Goal: Task Accomplishment & Management: Manage account settings

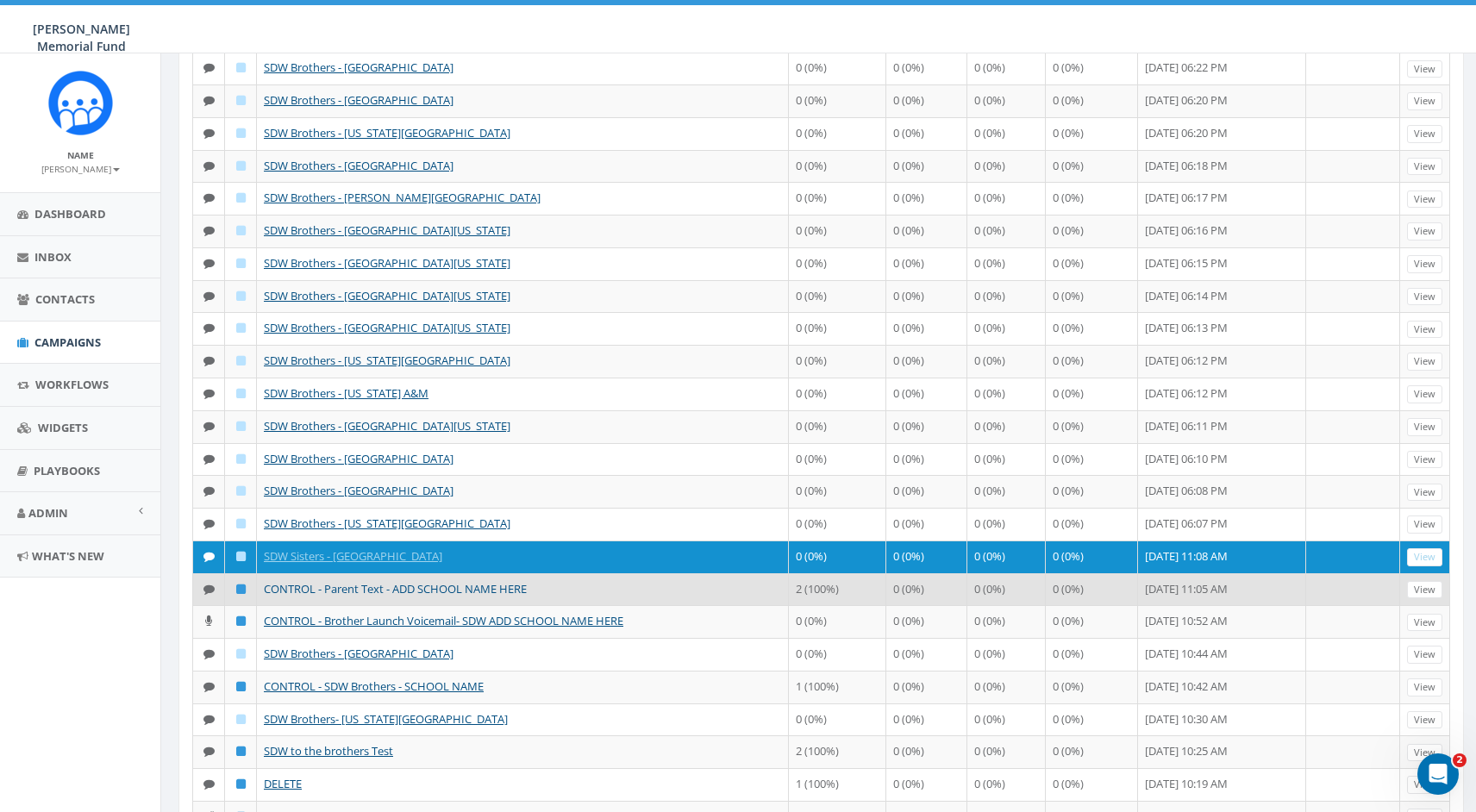
click at [416, 583] on link "CONTROL - Parent Text - ADD SCHOOL NAME HERE" at bounding box center [395, 588] width 263 height 15
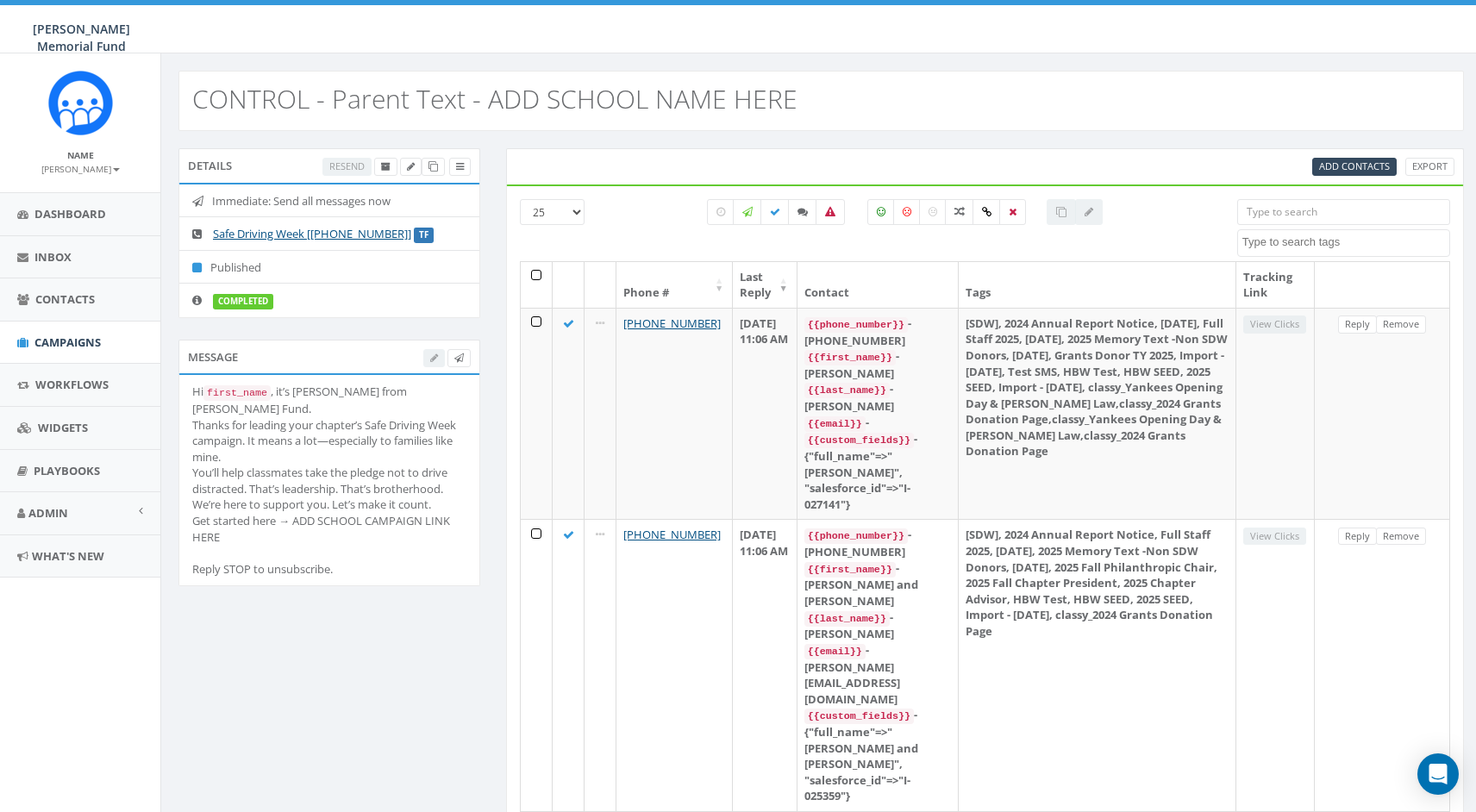
select select
click at [433, 164] on icon at bounding box center [433, 167] width 10 height 10
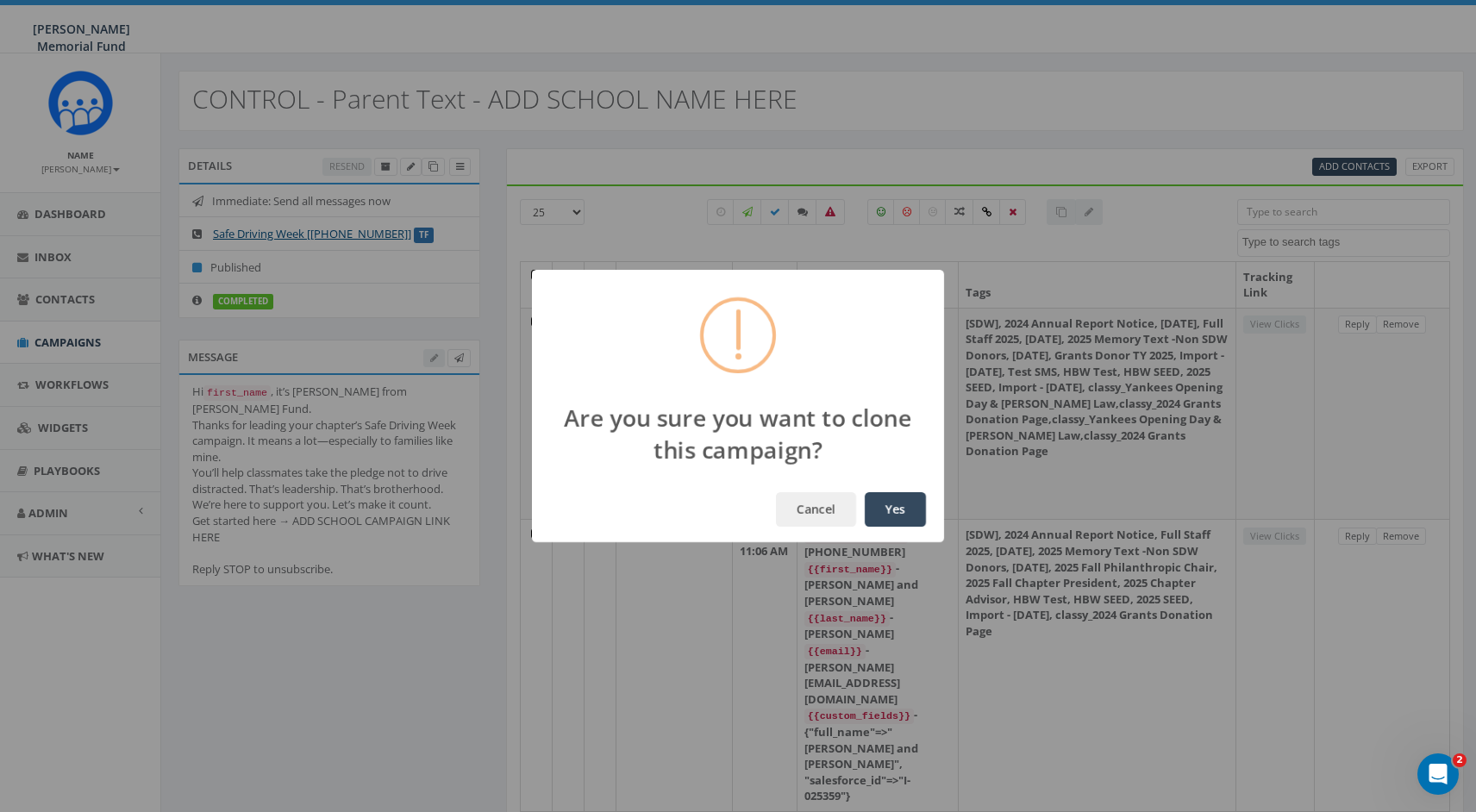
click at [894, 508] on button "Yes" at bounding box center [895, 509] width 61 height 34
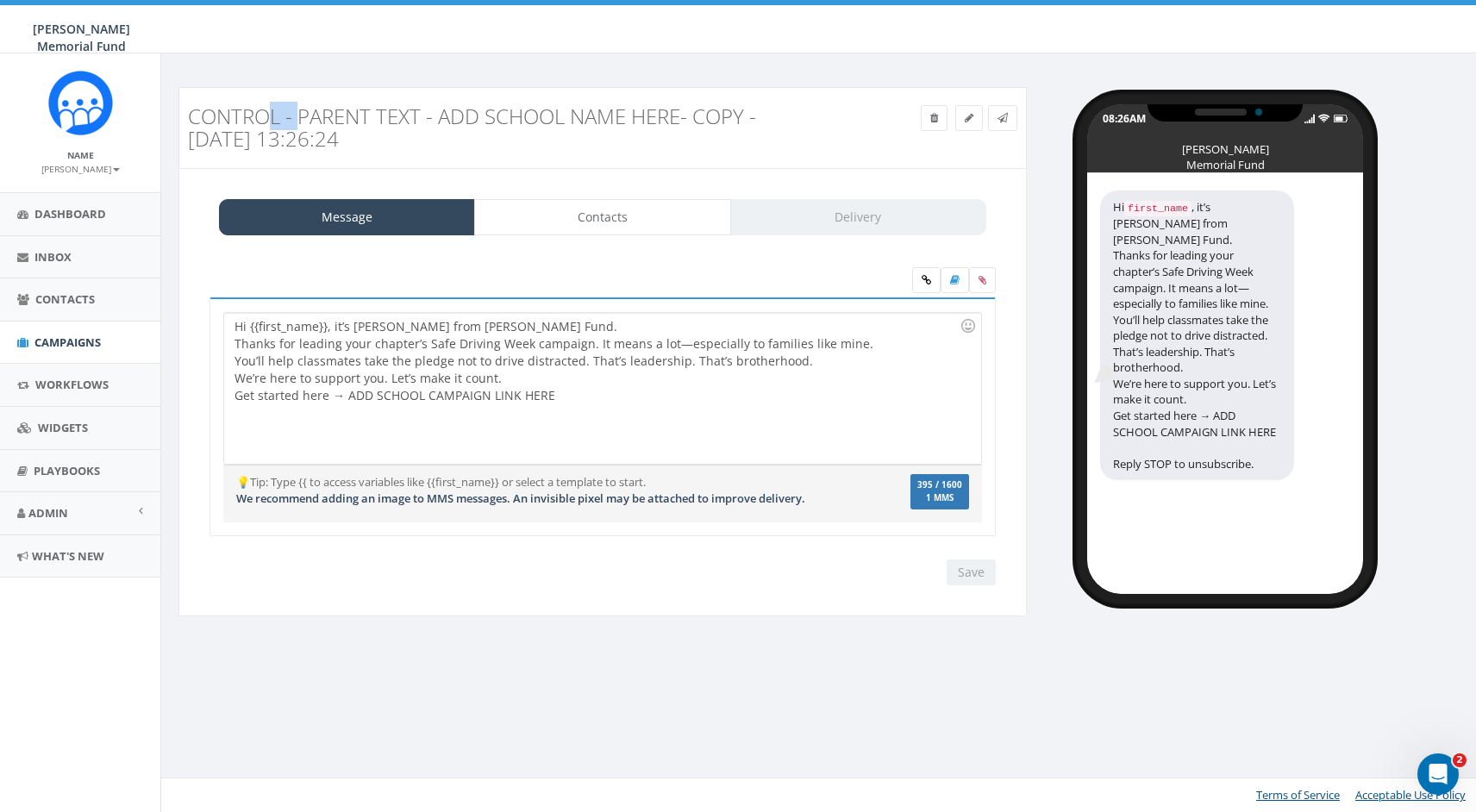
drag, startPoint x: 298, startPoint y: 114, endPoint x: 273, endPoint y: 119, distance: 25.5
click at [273, 119] on h3 "CONTROL - Parent Text - ADD SCHOOL NAME HERE- Copy - 2025-08-19 13:26:24" at bounding box center [496, 128] width 615 height 46
drag, startPoint x: 685, startPoint y: 116, endPoint x: 748, endPoint y: 161, distance: 77.4
click at [748, 161] on div "CONTROL - Parent Text - ADD SCHOOL NAME HERE- Copy - 2025-08-19 13:26:24 Test M…" at bounding box center [603, 128] width 848 height 82
click at [969, 117] on icon at bounding box center [969, 118] width 9 height 11
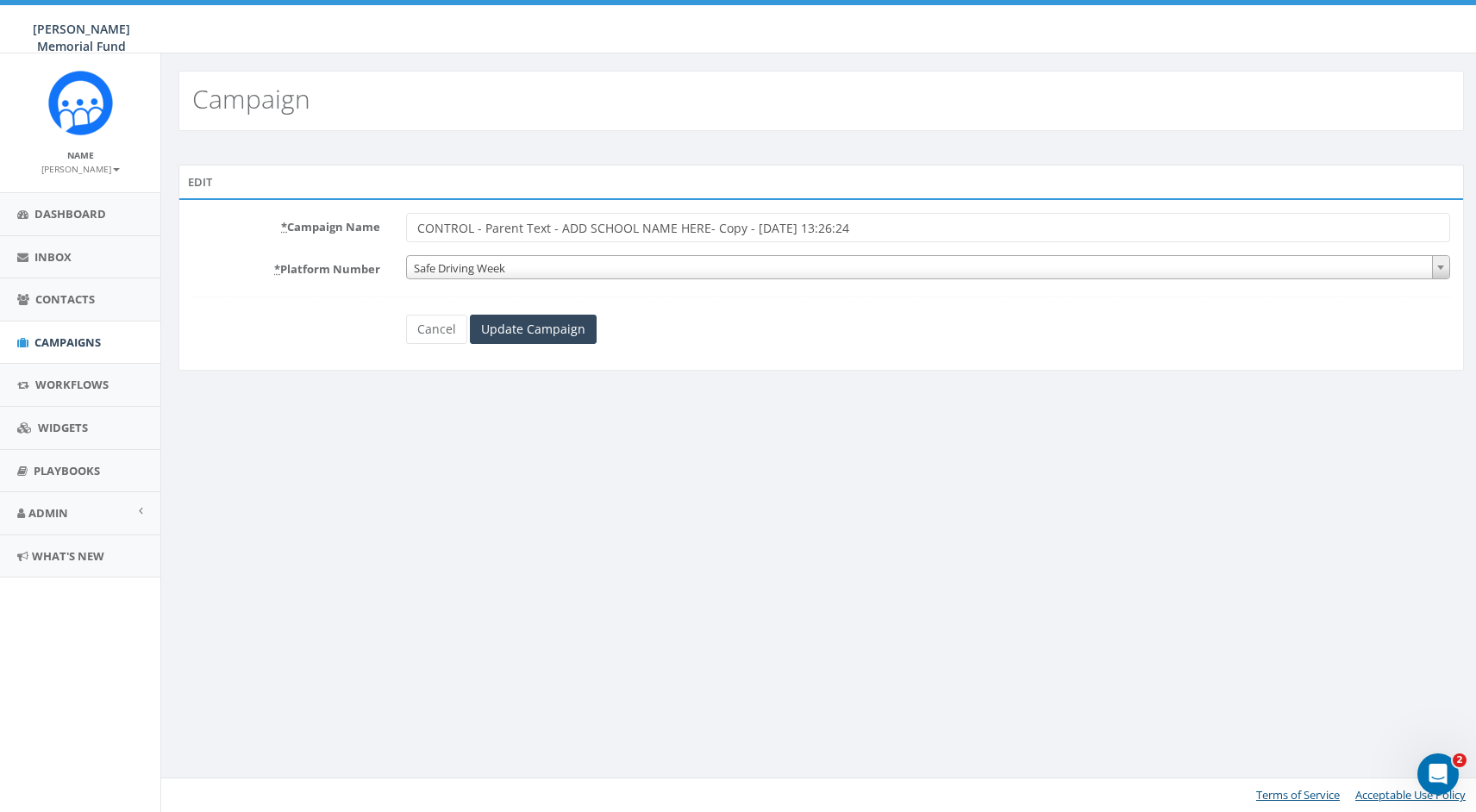
drag, startPoint x: 712, startPoint y: 224, endPoint x: 910, endPoint y: 247, distance: 199.3
click at [910, 247] on form "* Campaign Name CONTROL - Parent Text - ADD SCHOOL NAME HERE- Copy - 2025-08-19…" at bounding box center [821, 278] width 1258 height 131
click at [705, 225] on input "CONTROL - Parent Text - ADD SCHOOL NAME HERE- Revised" at bounding box center [928, 227] width 1044 height 30
type input "CONTROL - Parent Text - ADD SCHOOL NAME HERE - Revised"
click at [531, 329] on input "Update Campaign" at bounding box center [533, 329] width 127 height 30
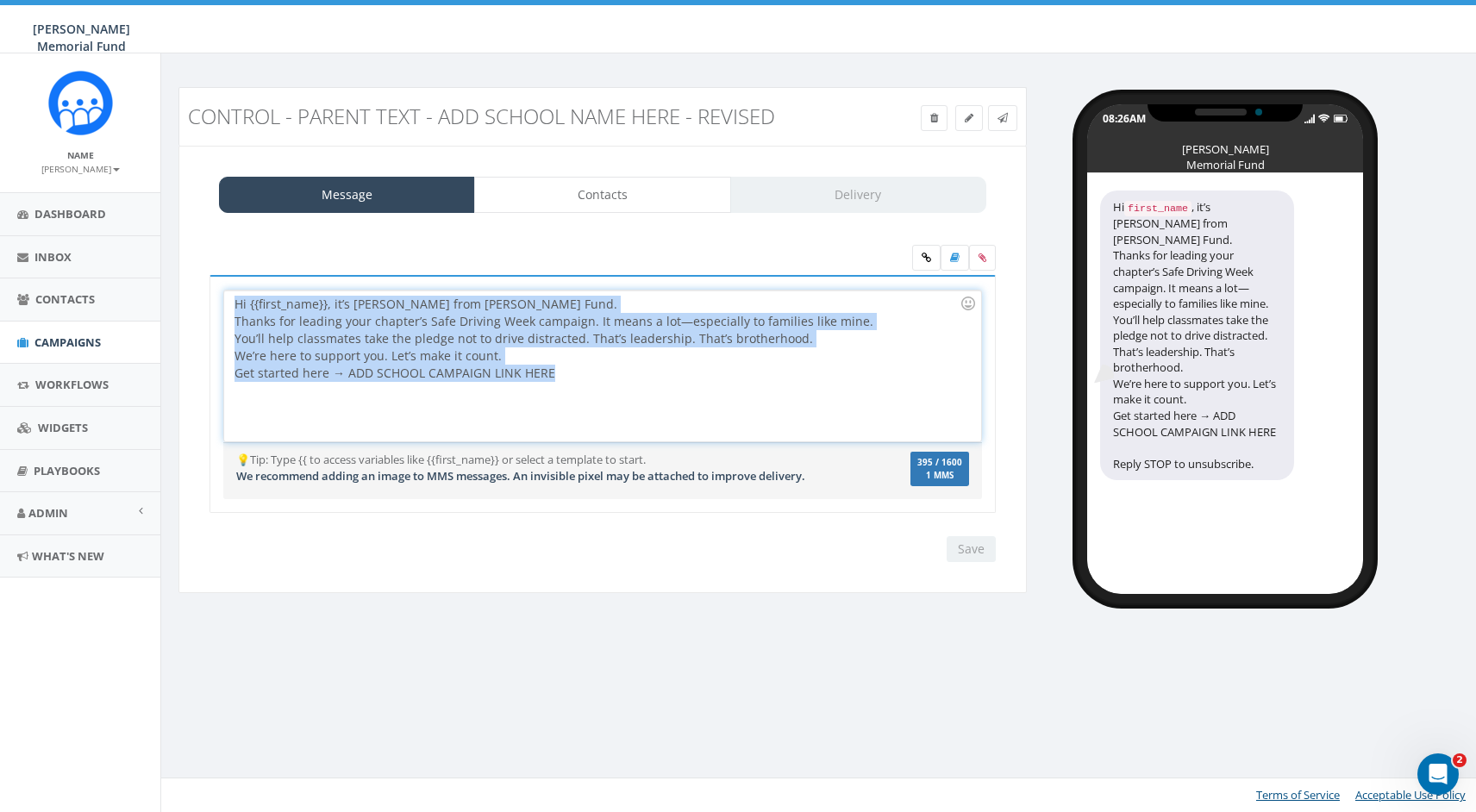
drag, startPoint x: 532, startPoint y: 374, endPoint x: 216, endPoint y: 298, distance: 325.0
click at [216, 298] on div "Hi {{first_name}}, it’s Jerry Watson from Hunter’s Fund. Thanks for leading you…" at bounding box center [602, 395] width 786 height 239
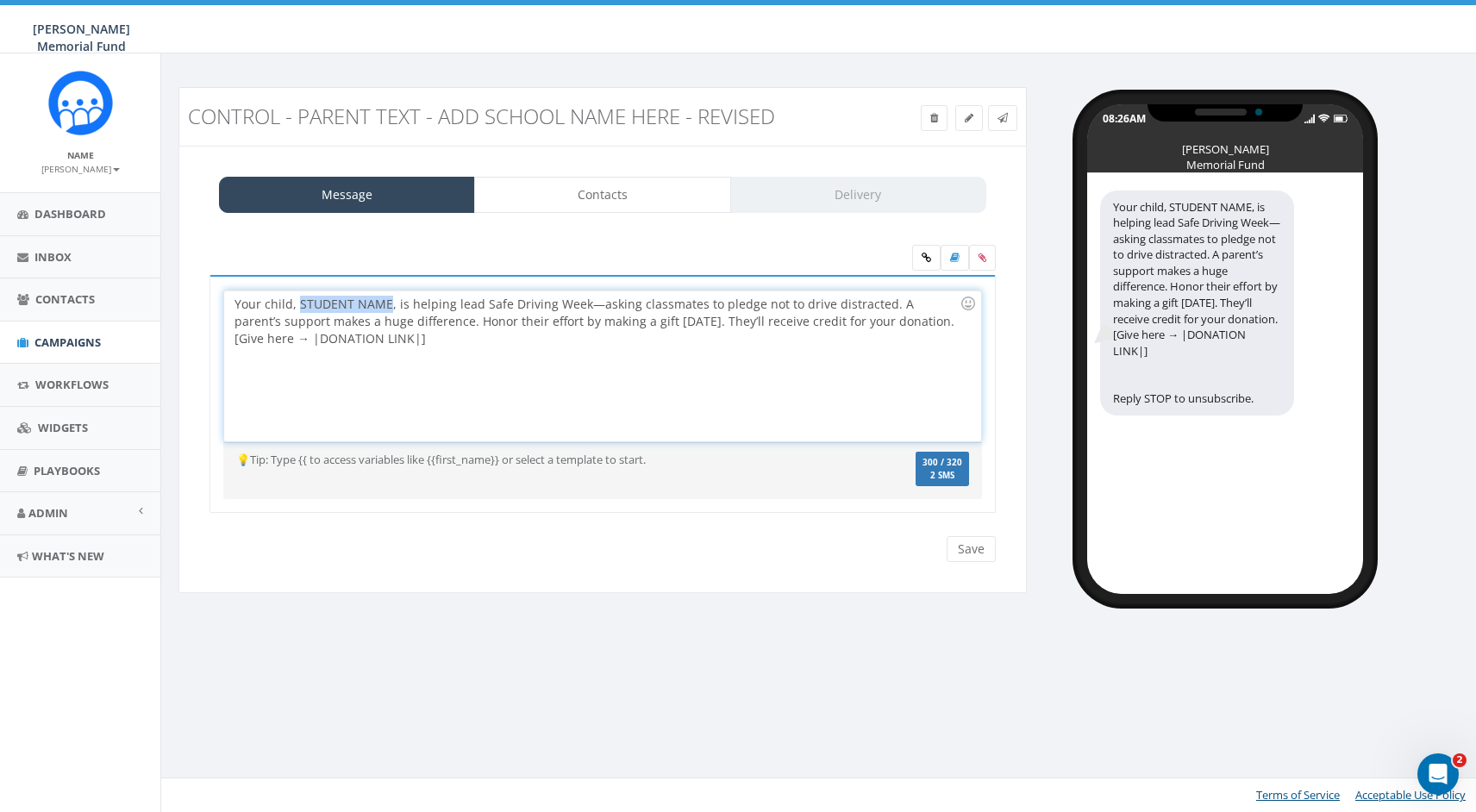
drag, startPoint x: 300, startPoint y: 303, endPoint x: 387, endPoint y: 305, distance: 87.0
click at [387, 305] on div "Your child, STUDENT NAME, is helping lead Safe Driving Week—asking classmates t…" at bounding box center [602, 366] width 756 height 151
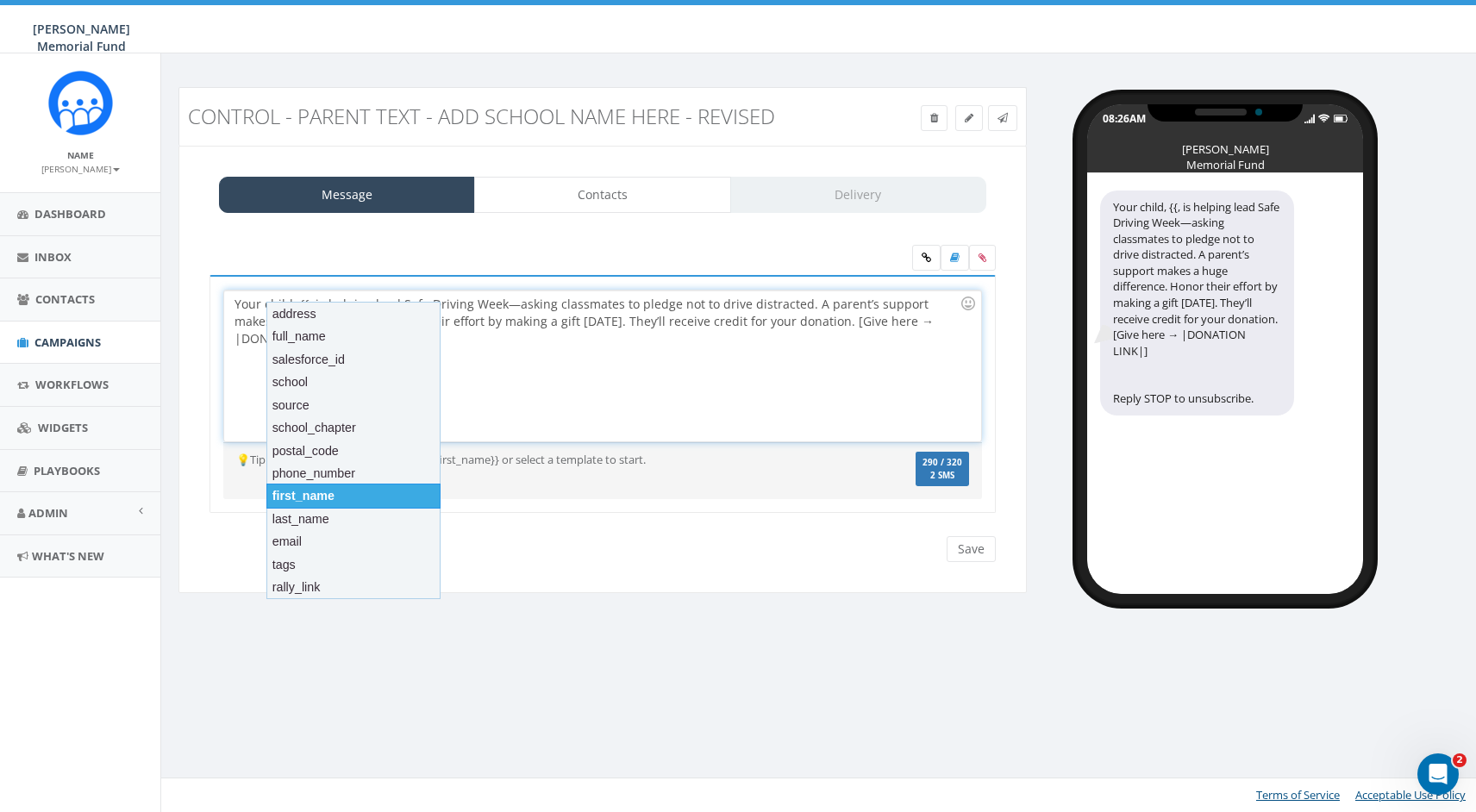
click at [322, 487] on div "first_name" at bounding box center [353, 495] width 174 height 24
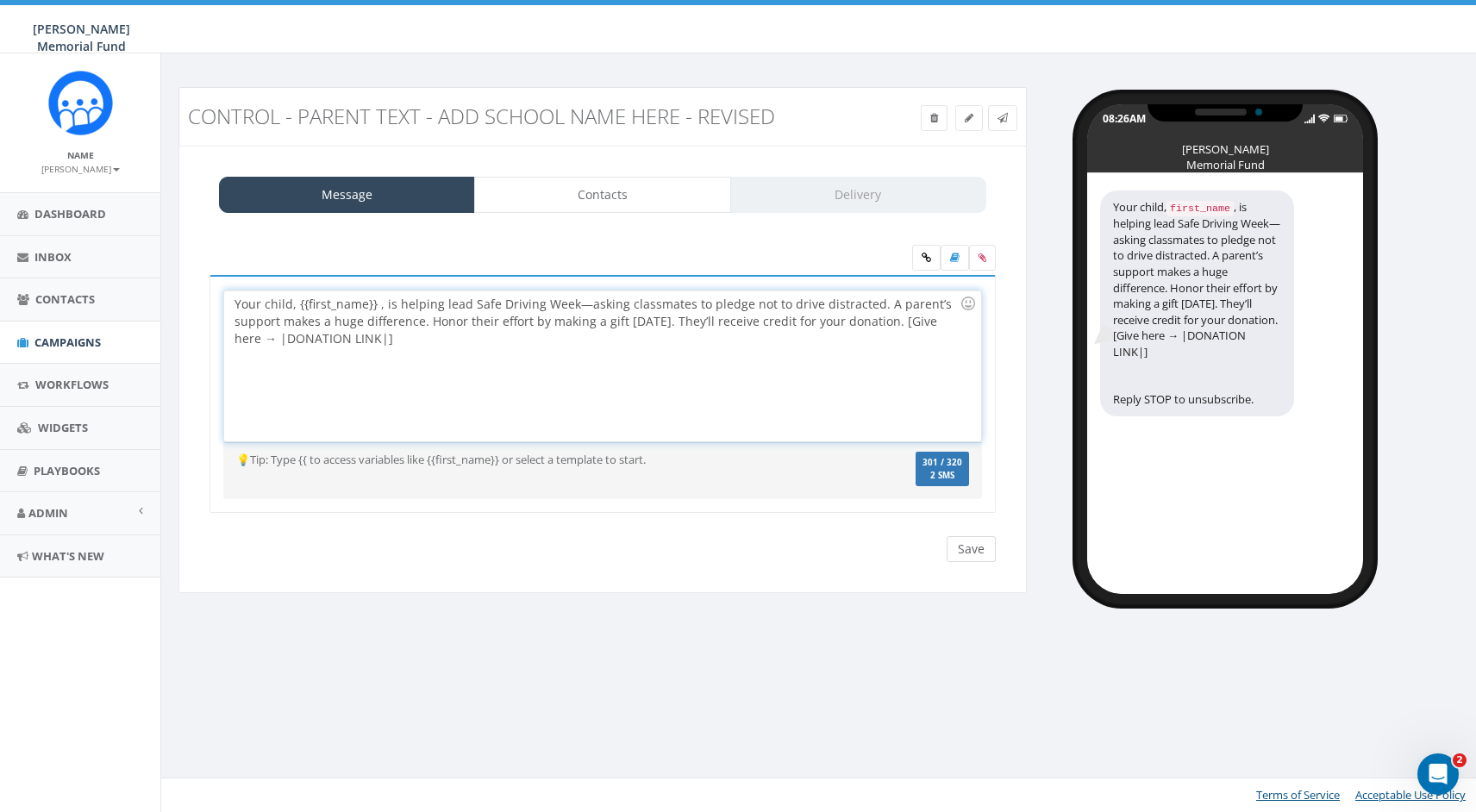
click at [978, 548] on input "Save" at bounding box center [971, 548] width 49 height 26
click at [66, 341] on span "Campaigns" at bounding box center [67, 342] width 66 height 15
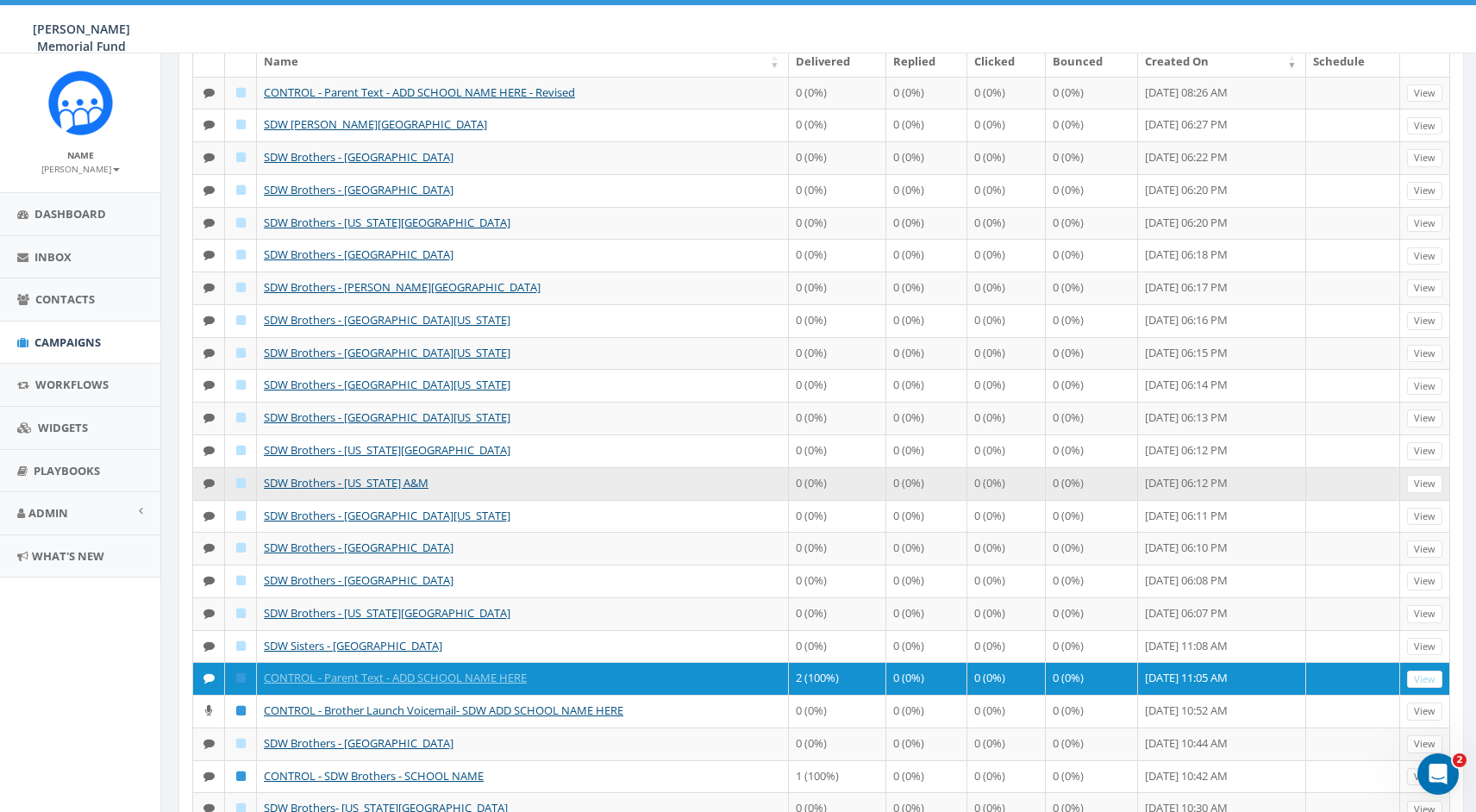
scroll to position [186, 0]
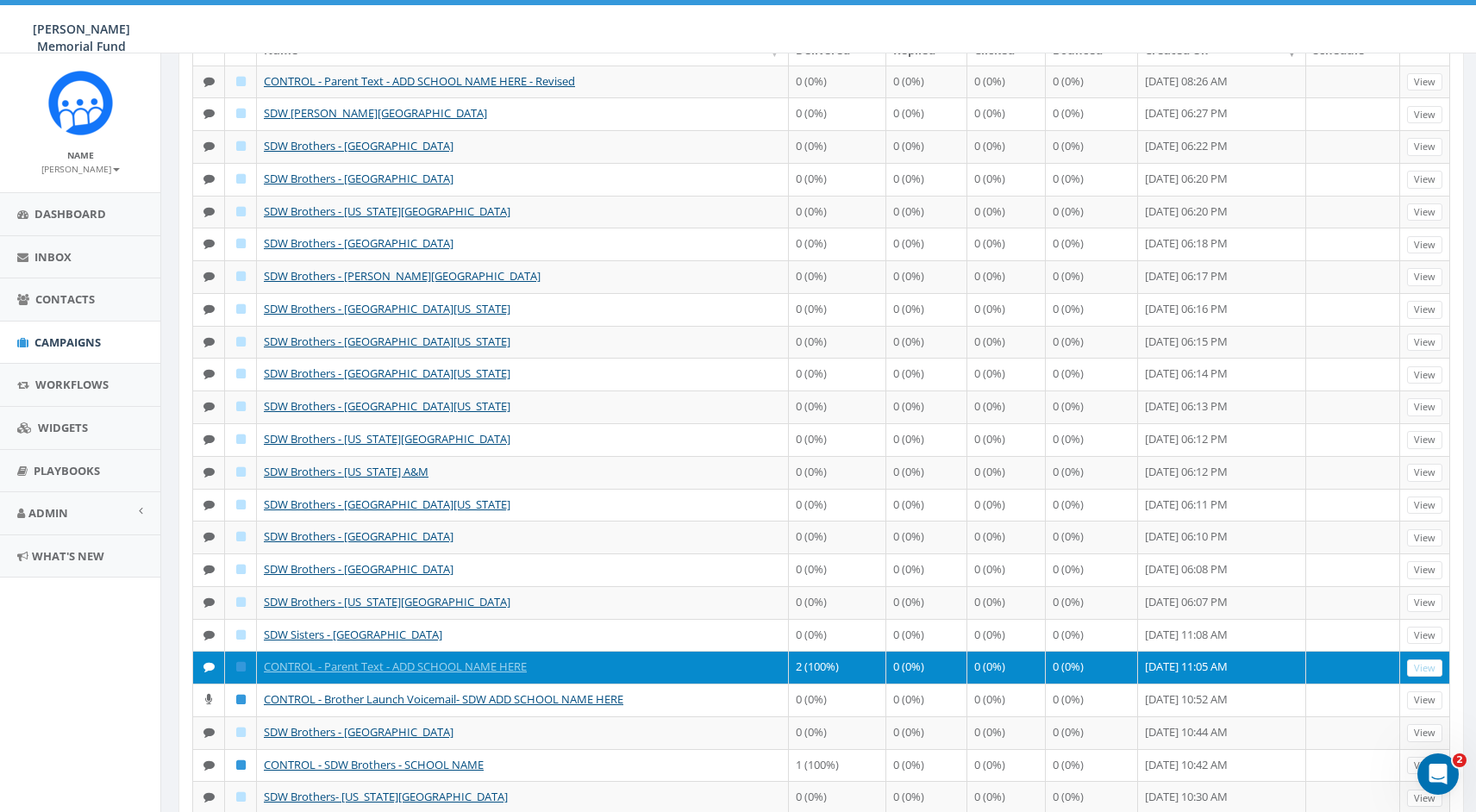
click at [490, 653] on td "CONTROL - Parent Text - ADD SCHOOL NAME HERE" at bounding box center [523, 667] width 532 height 32
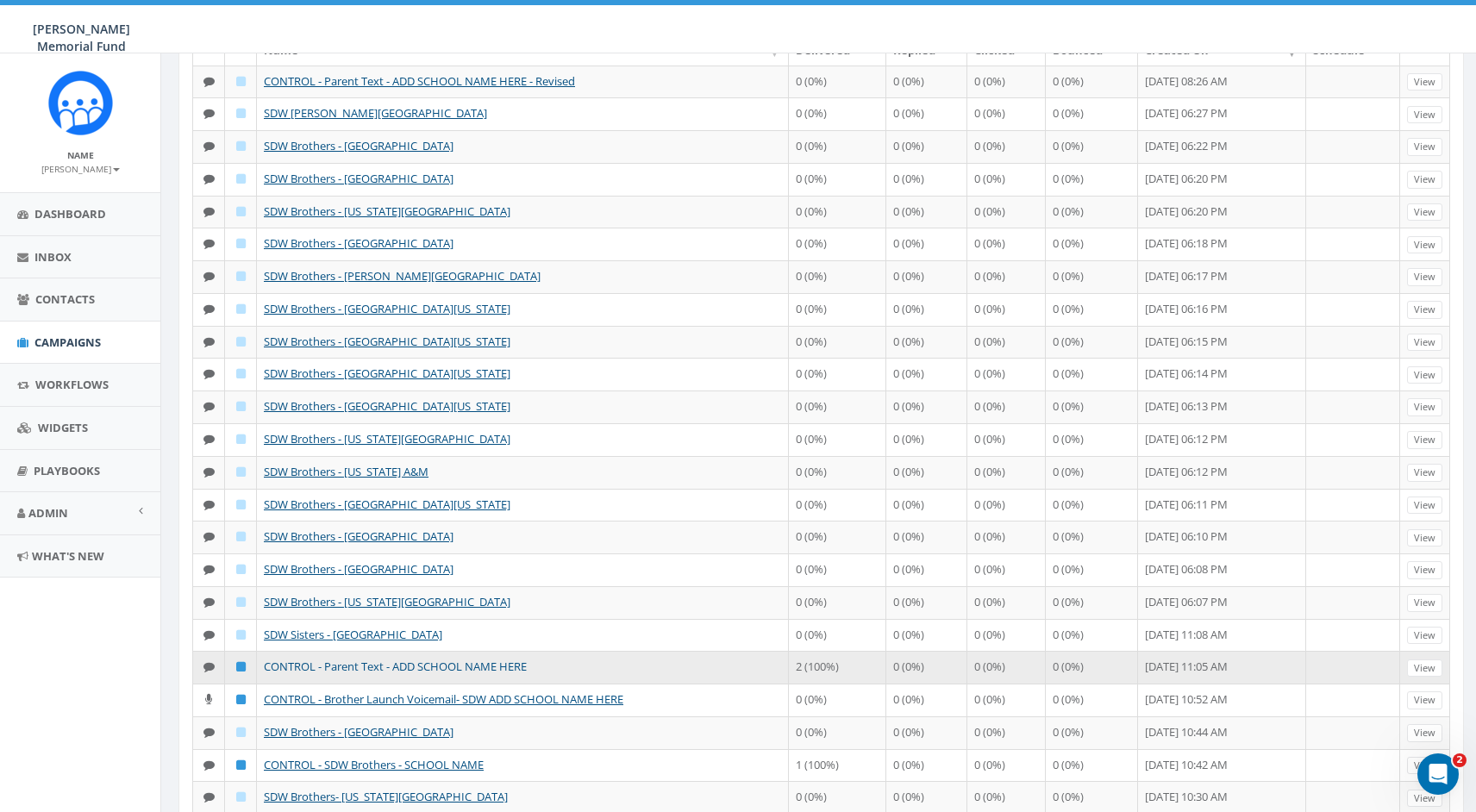
click at [487, 660] on link "CONTROL - Parent Text - ADD SCHOOL NAME HERE" at bounding box center [395, 666] width 263 height 15
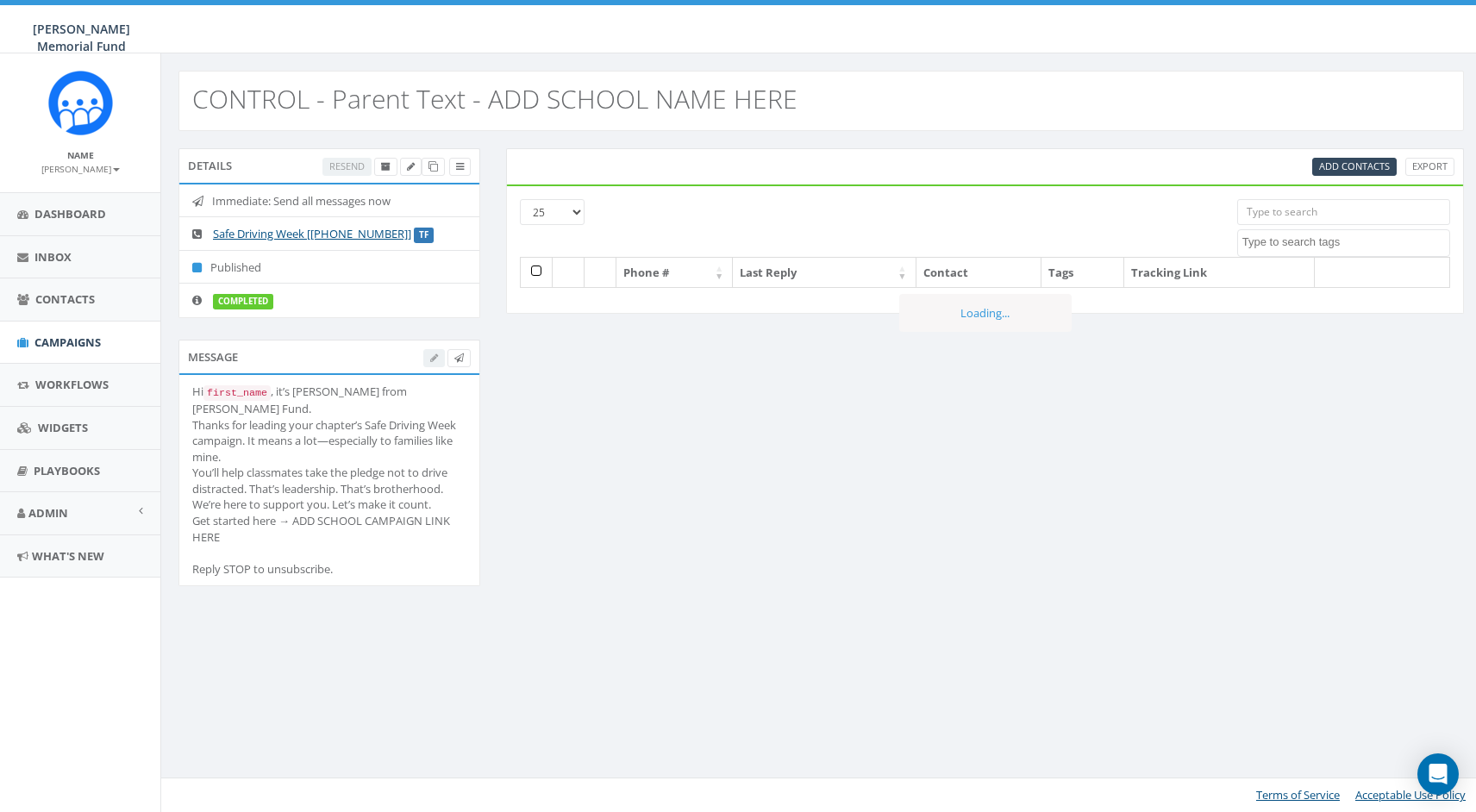
select select
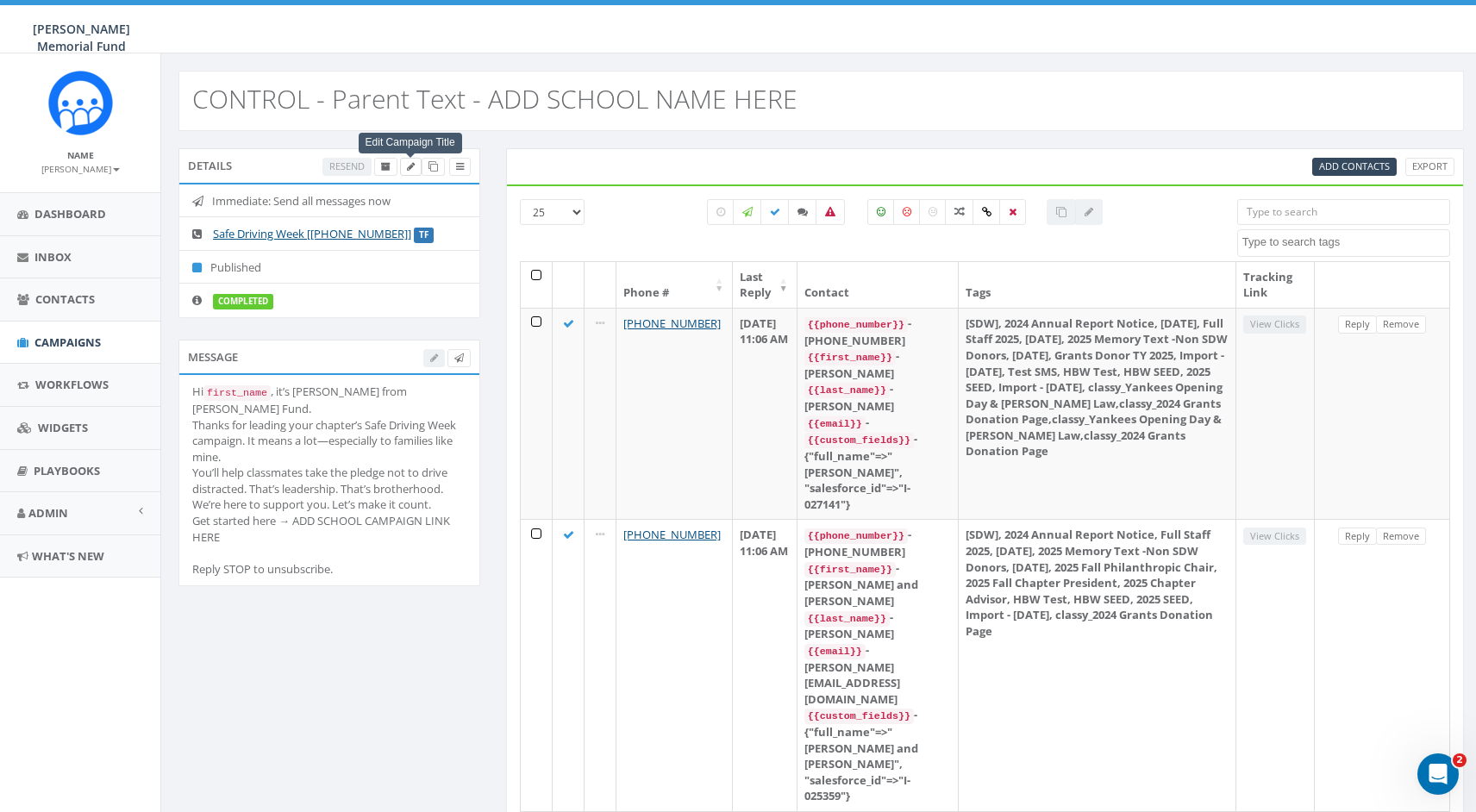
click at [410, 165] on icon at bounding box center [411, 167] width 8 height 10
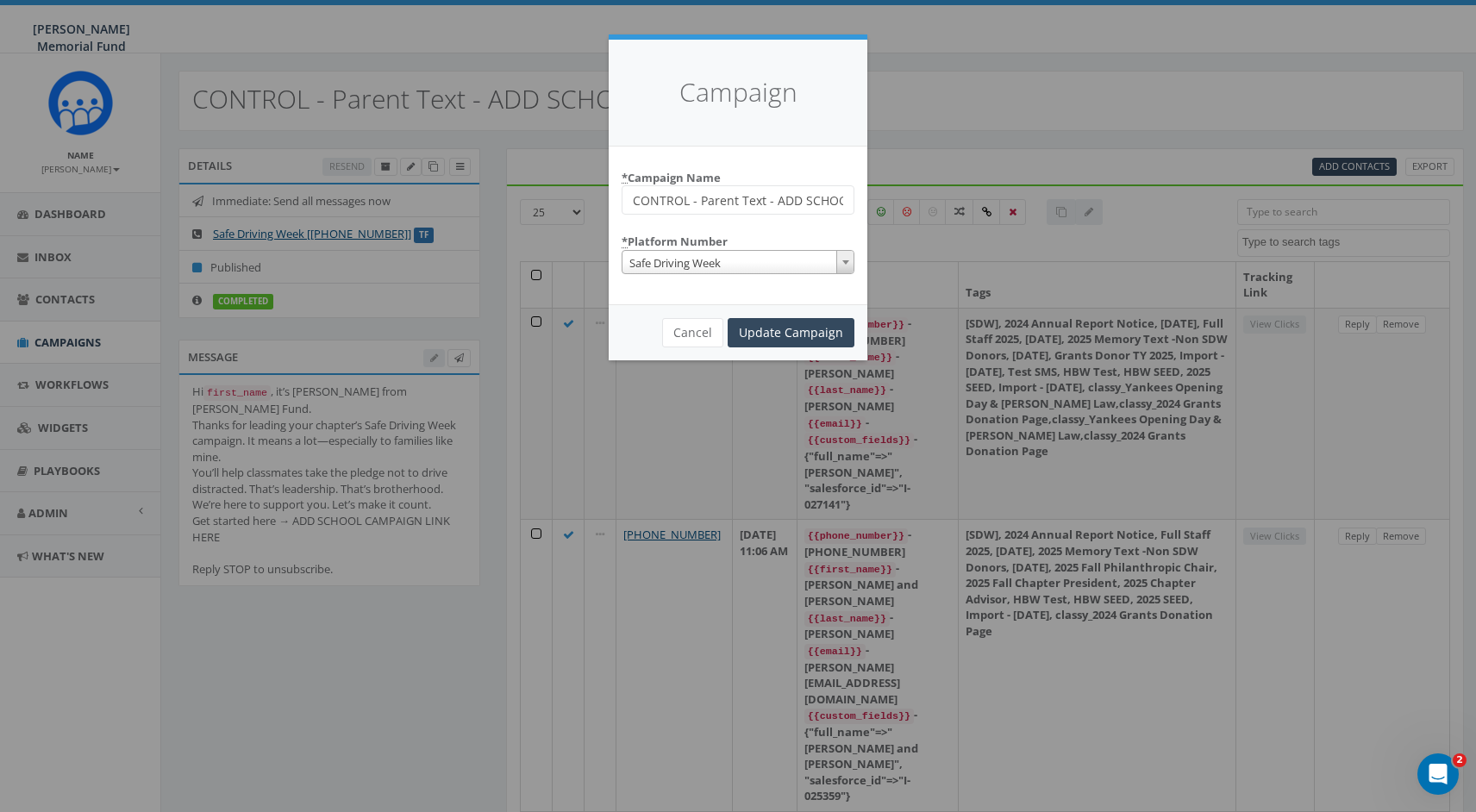
drag, startPoint x: 686, startPoint y: 198, endPoint x: 612, endPoint y: 195, distance: 74.1
click at [612, 195] on div "* Campaign Name CONTROL - Parent Text - ADD SCHOOL NAME HERE * Platform Number …" at bounding box center [738, 224] width 259 height 158
drag, startPoint x: 743, startPoint y: 199, endPoint x: 933, endPoint y: 203, distance: 190.0
click at [933, 202] on div "Campaign * Campaign Name OLD - Parent Text - ADD SCHOOL NAME HERE * Platform Nu…" at bounding box center [738, 406] width 1476 height 812
type input "OLD - Parent Text - OLD- DO NOT USE"
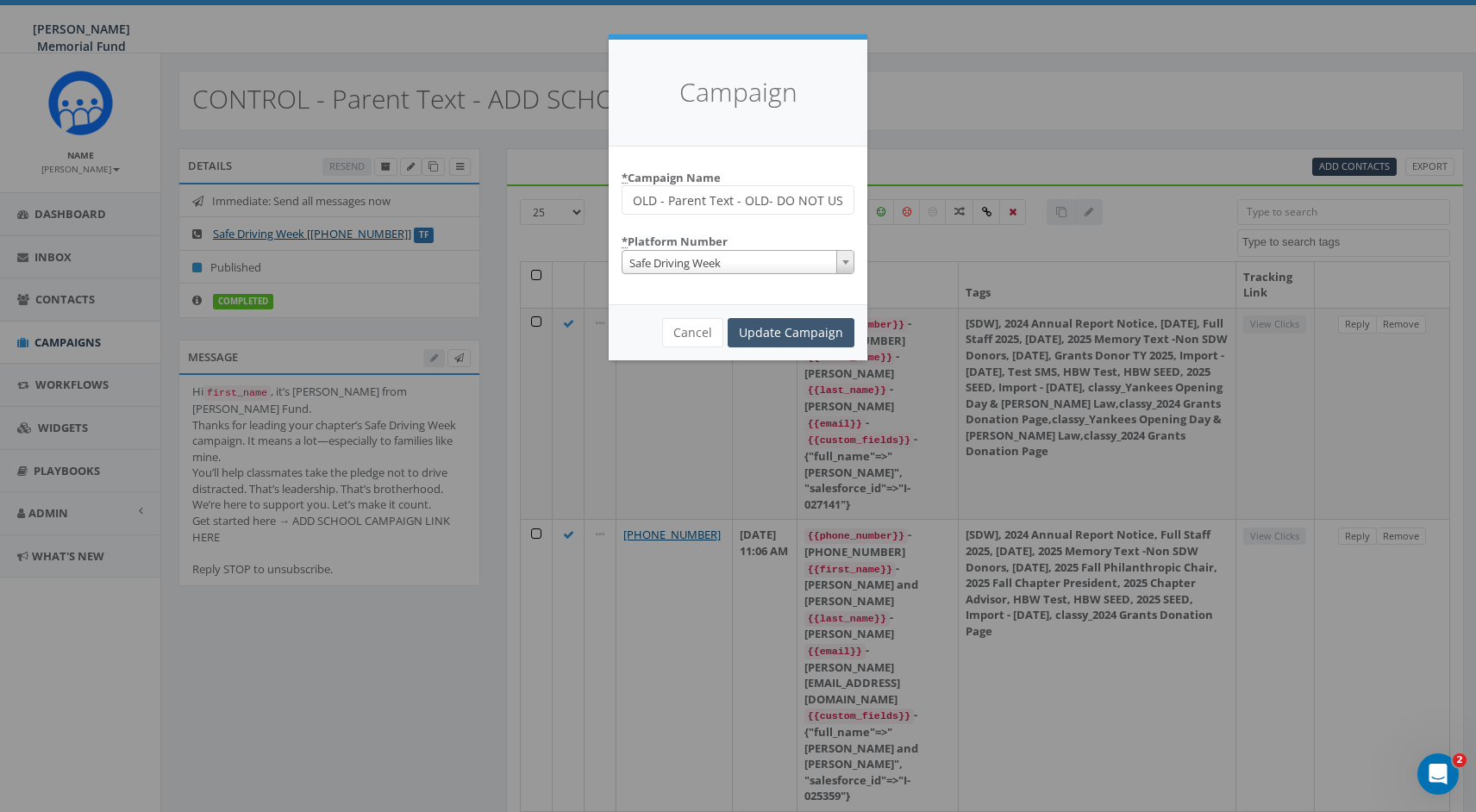
click at [808, 335] on input "Update Campaign" at bounding box center [791, 332] width 127 height 30
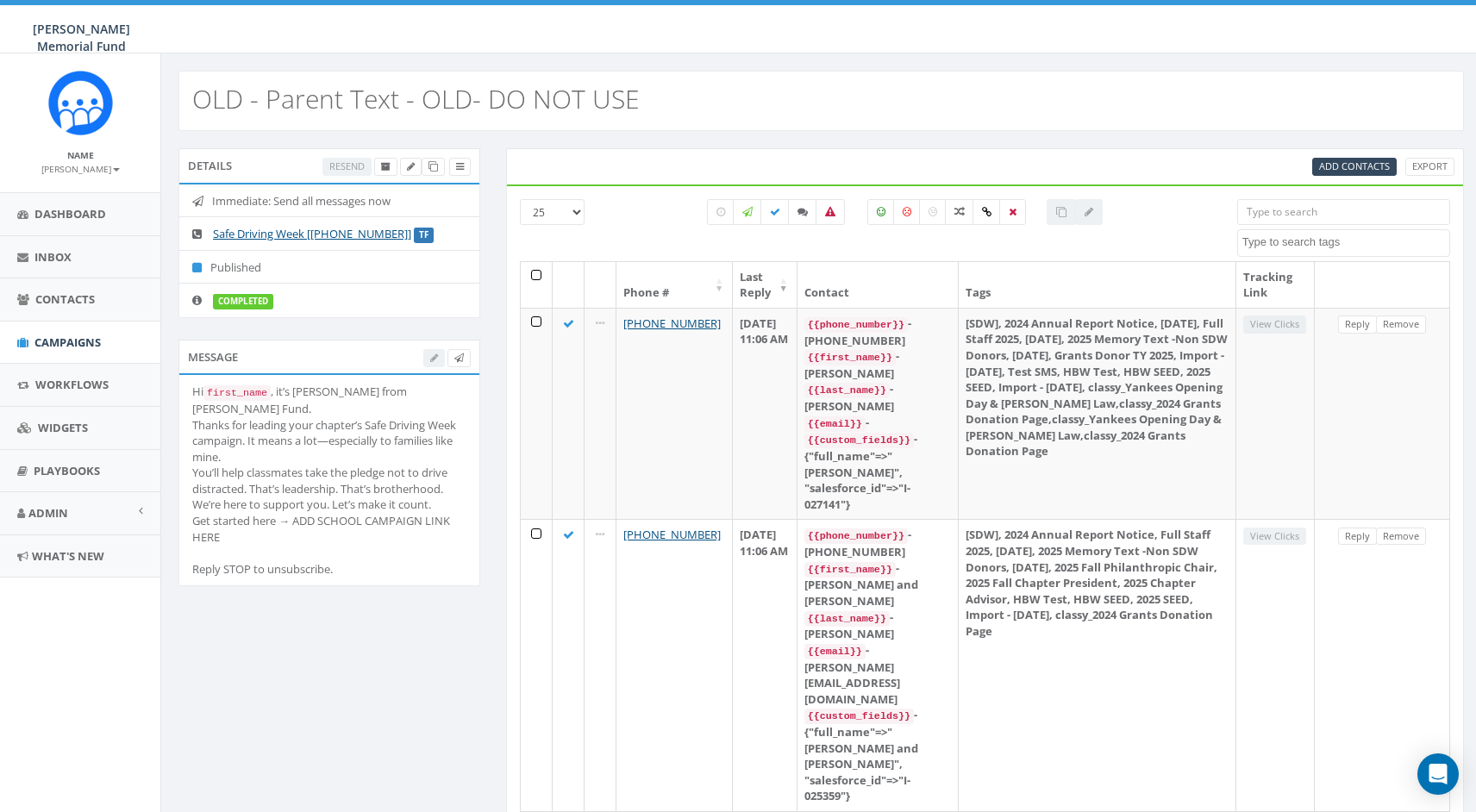
select select
click at [75, 338] on span "Campaigns" at bounding box center [67, 342] width 66 height 15
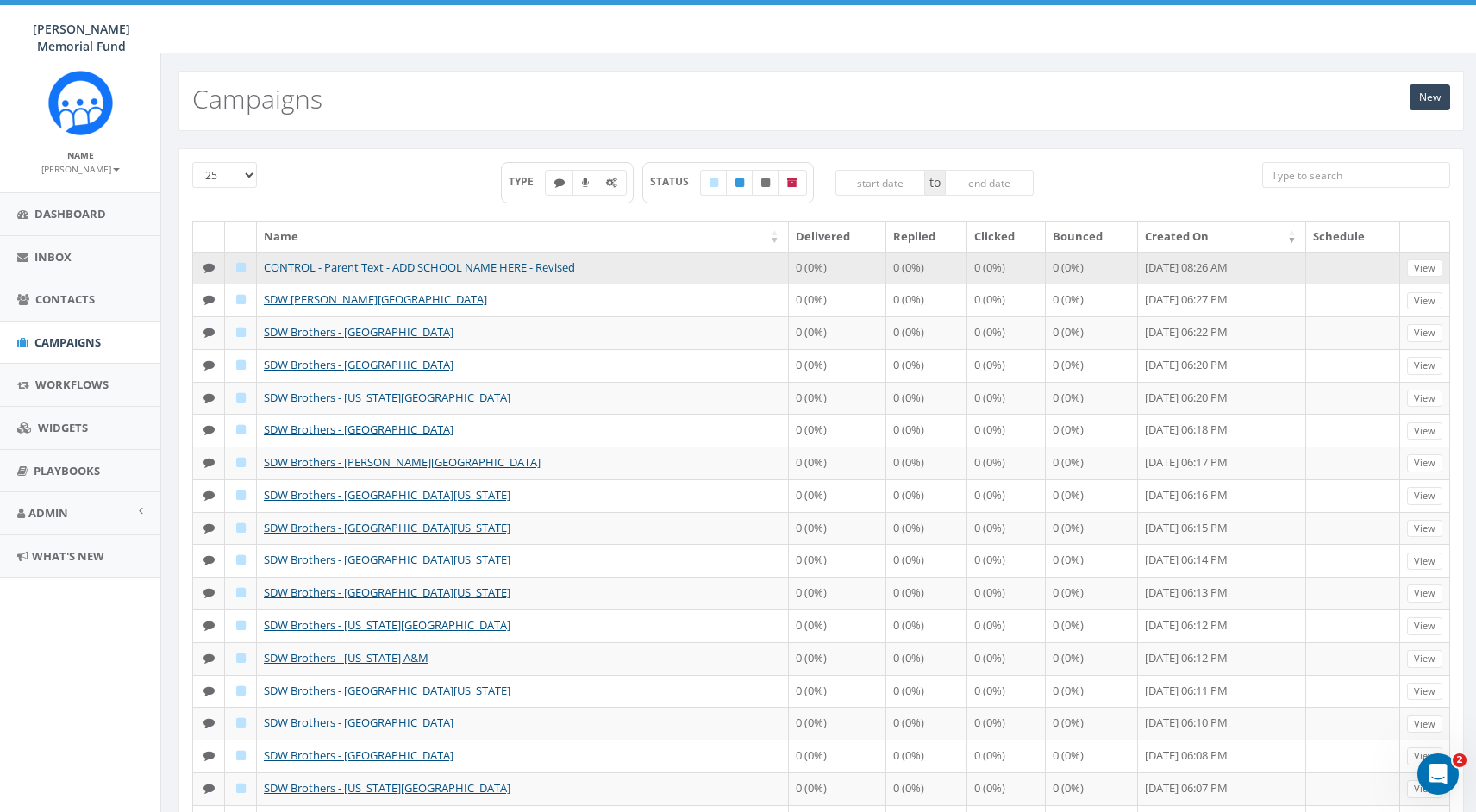
click at [499, 264] on link "CONTROL - Parent Text - ADD SCHOOL NAME HERE - Revised" at bounding box center [419, 267] width 311 height 15
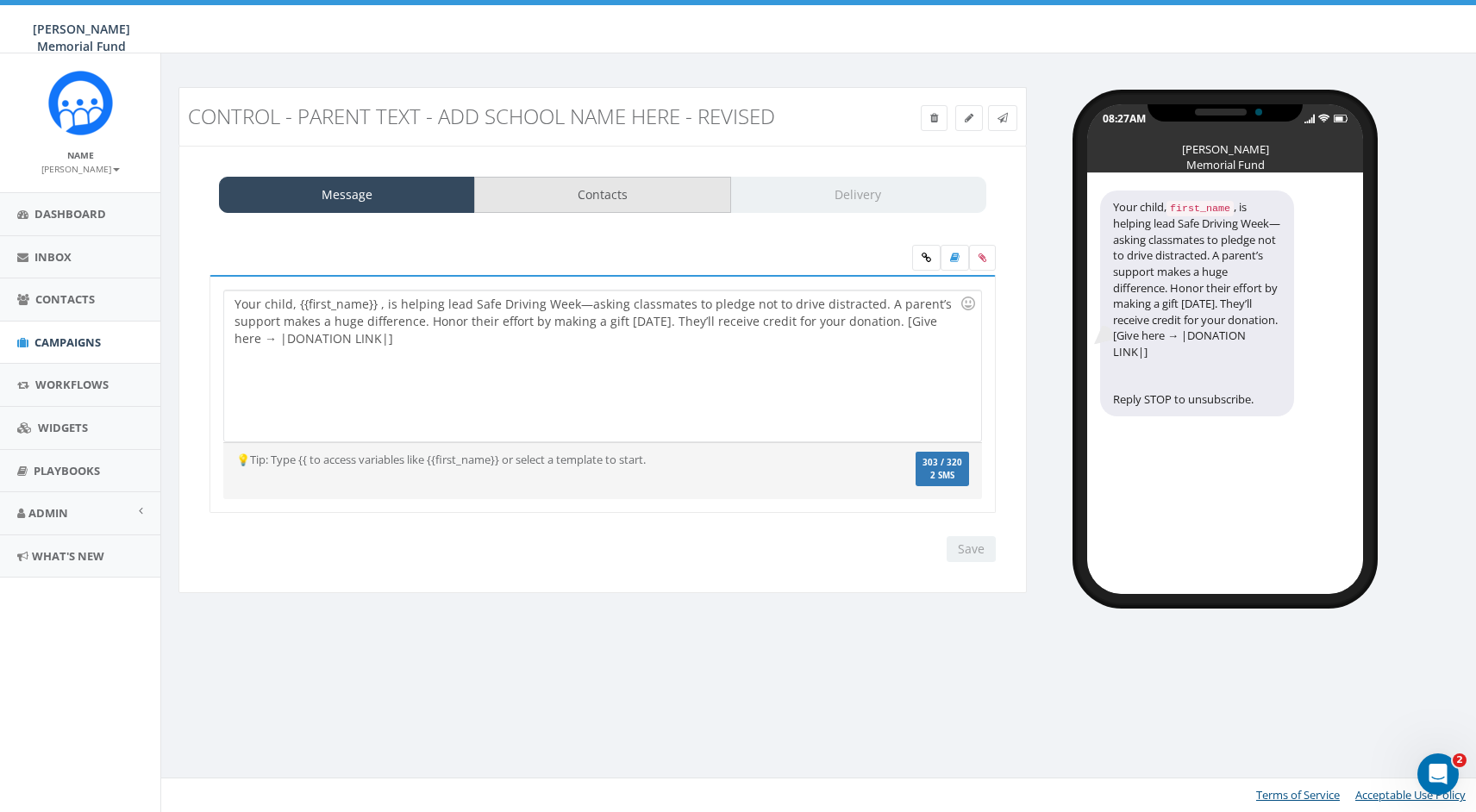
click at [561, 195] on link "Contacts" at bounding box center [602, 195] width 256 height 36
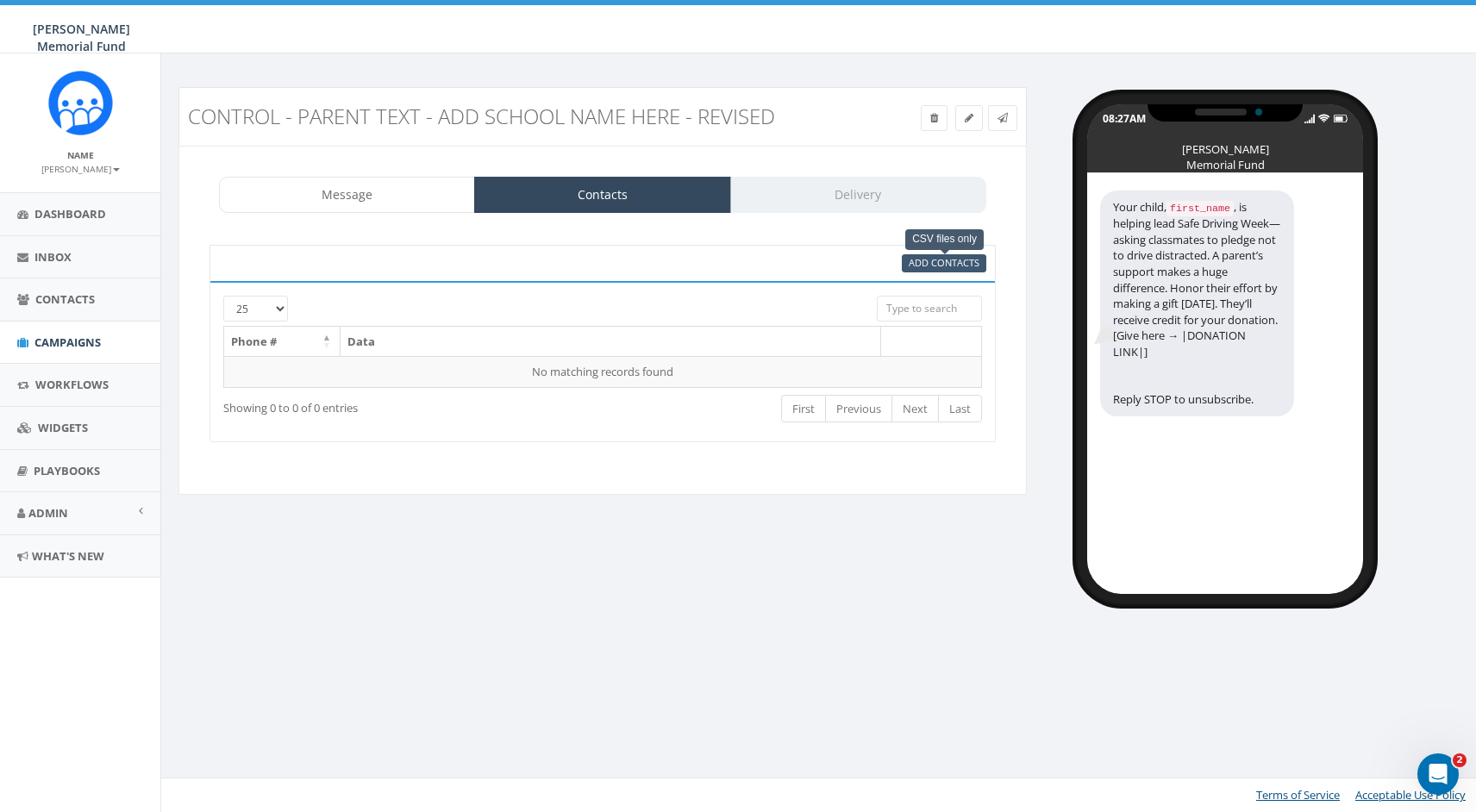
click at [946, 265] on span "Add Contacts" at bounding box center [944, 263] width 71 height 13
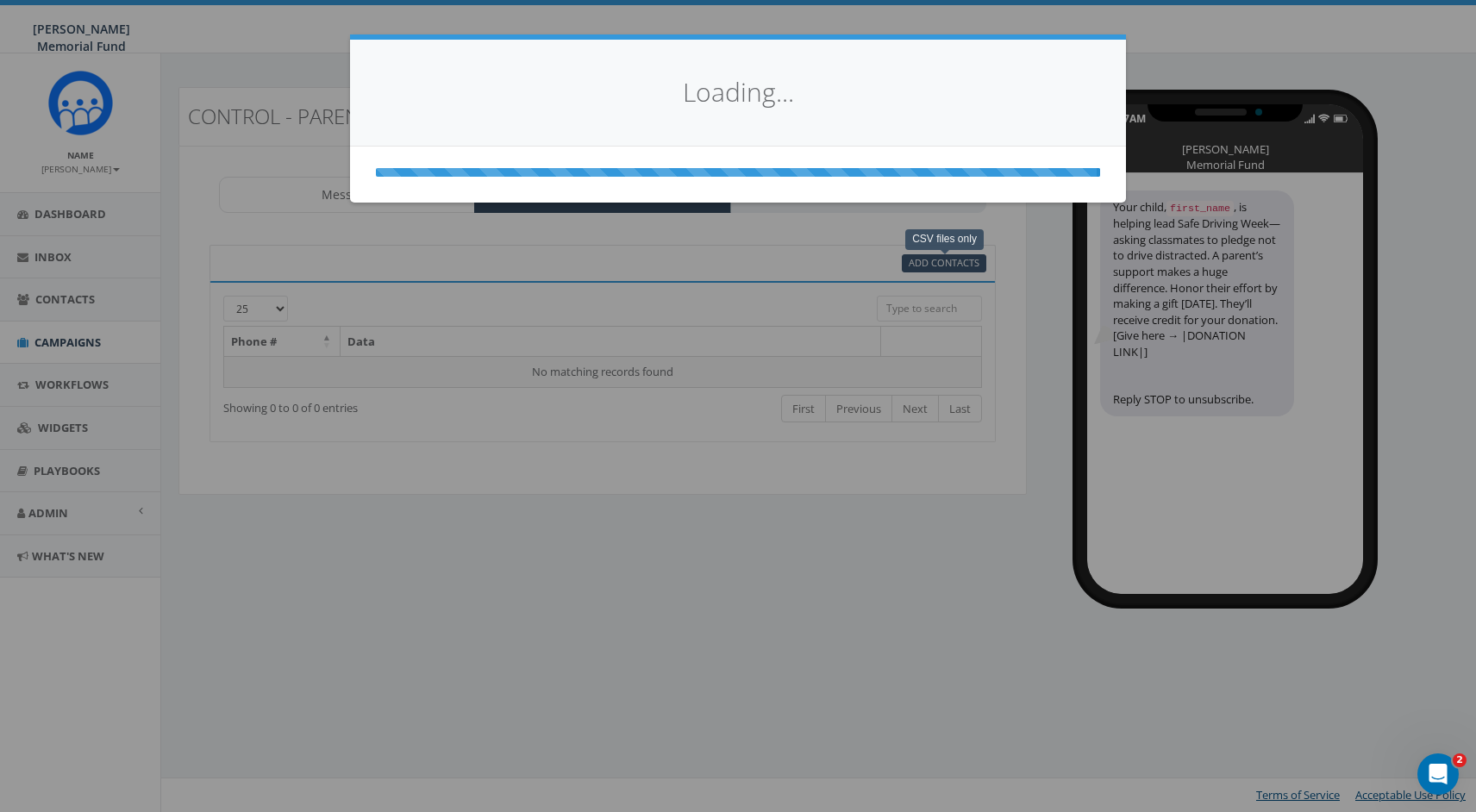
select select
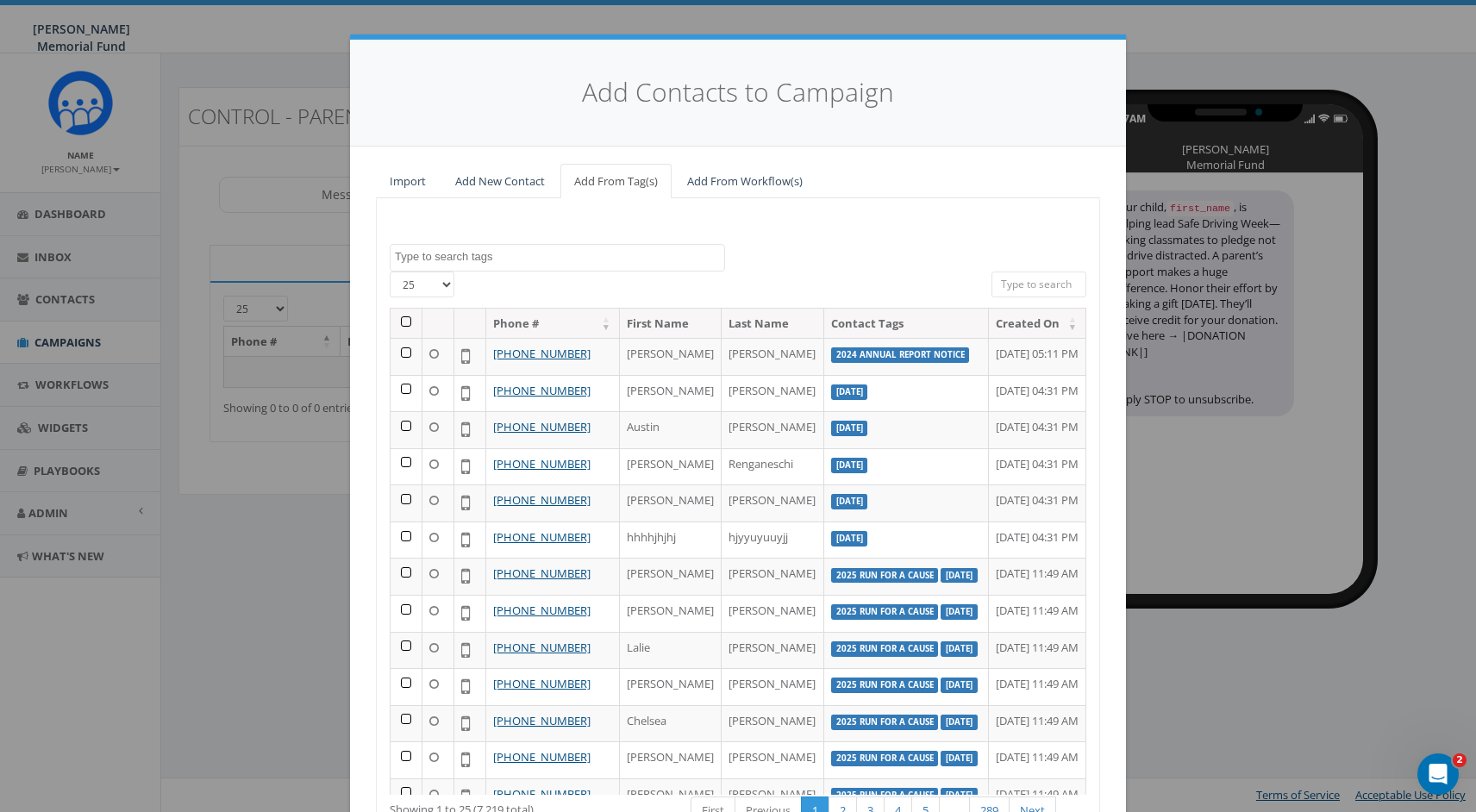
click at [551, 254] on textarea "Search" at bounding box center [559, 257] width 330 height 15
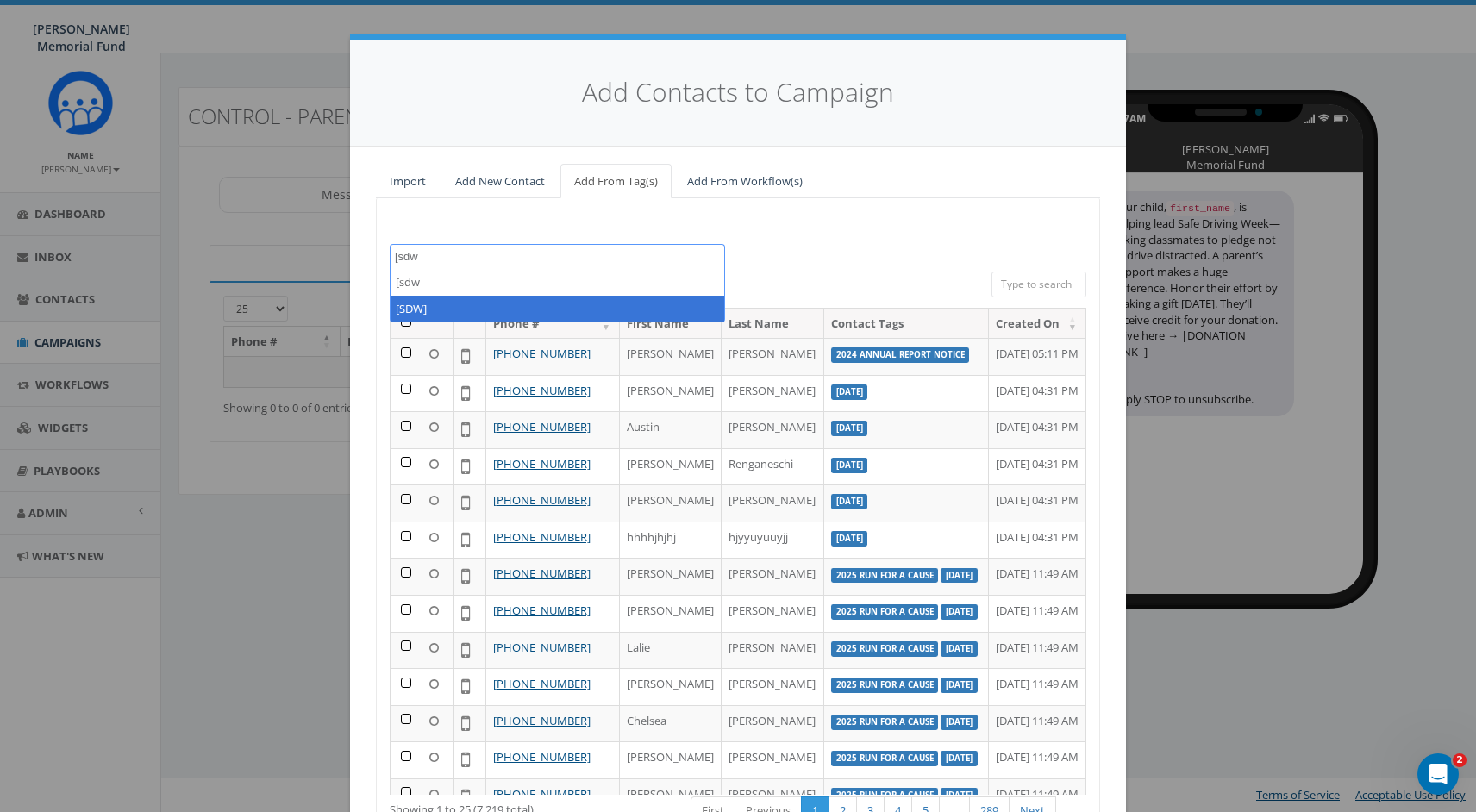
type textarea "[sdw"
select select "[SDW]"
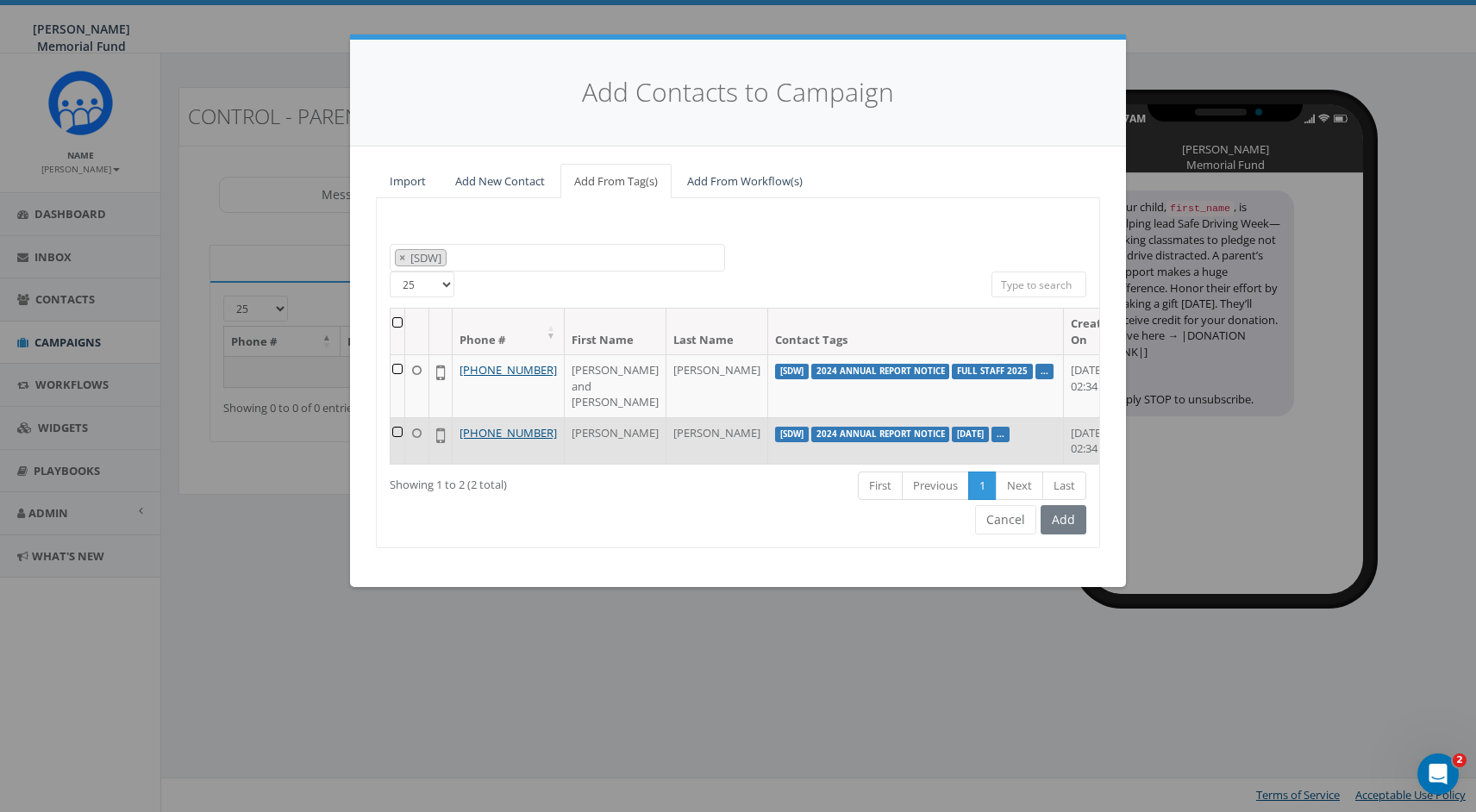
click at [404, 424] on td at bounding box center [397, 440] width 14 height 47
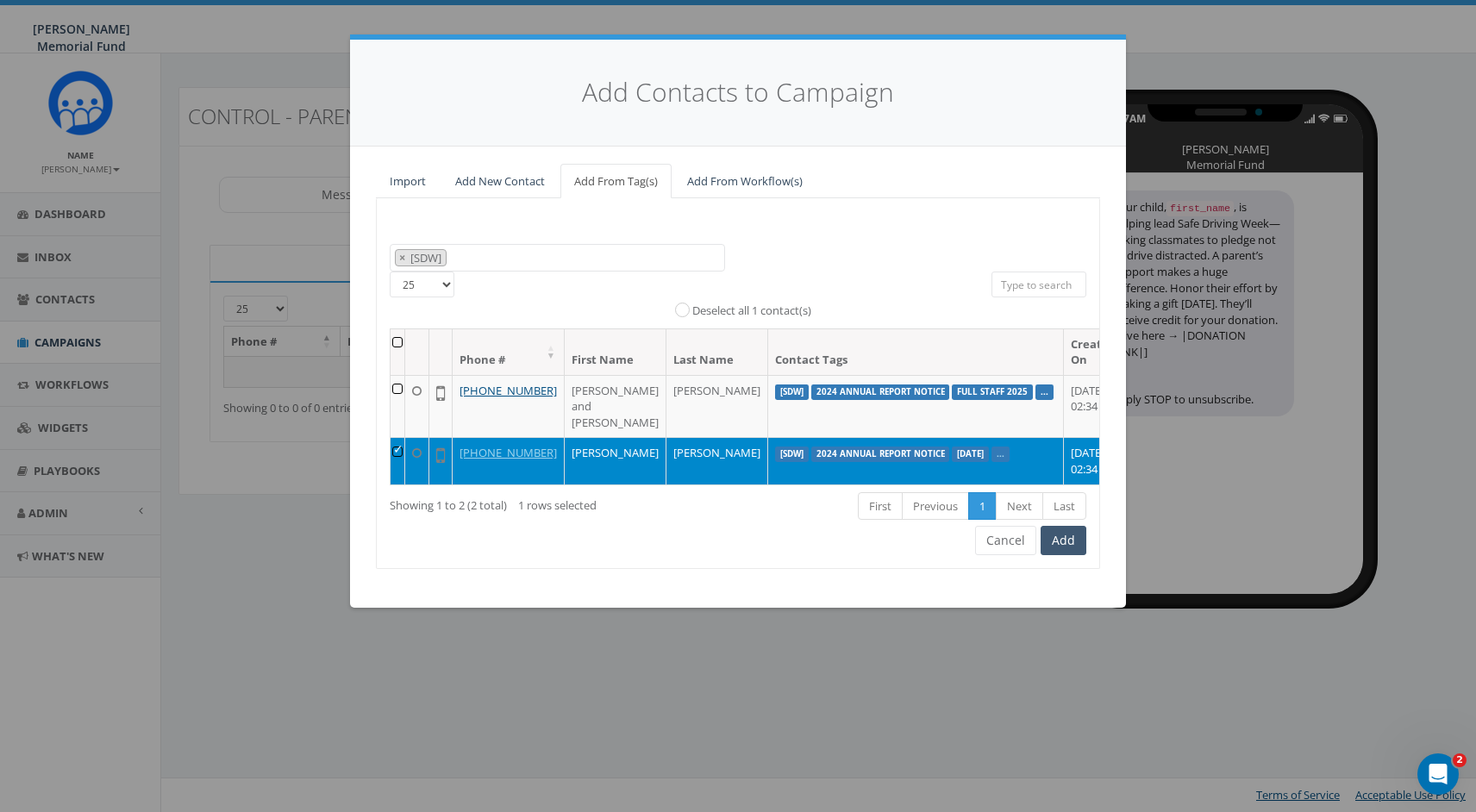
click at [1058, 533] on button "Add" at bounding box center [1063, 540] width 46 height 30
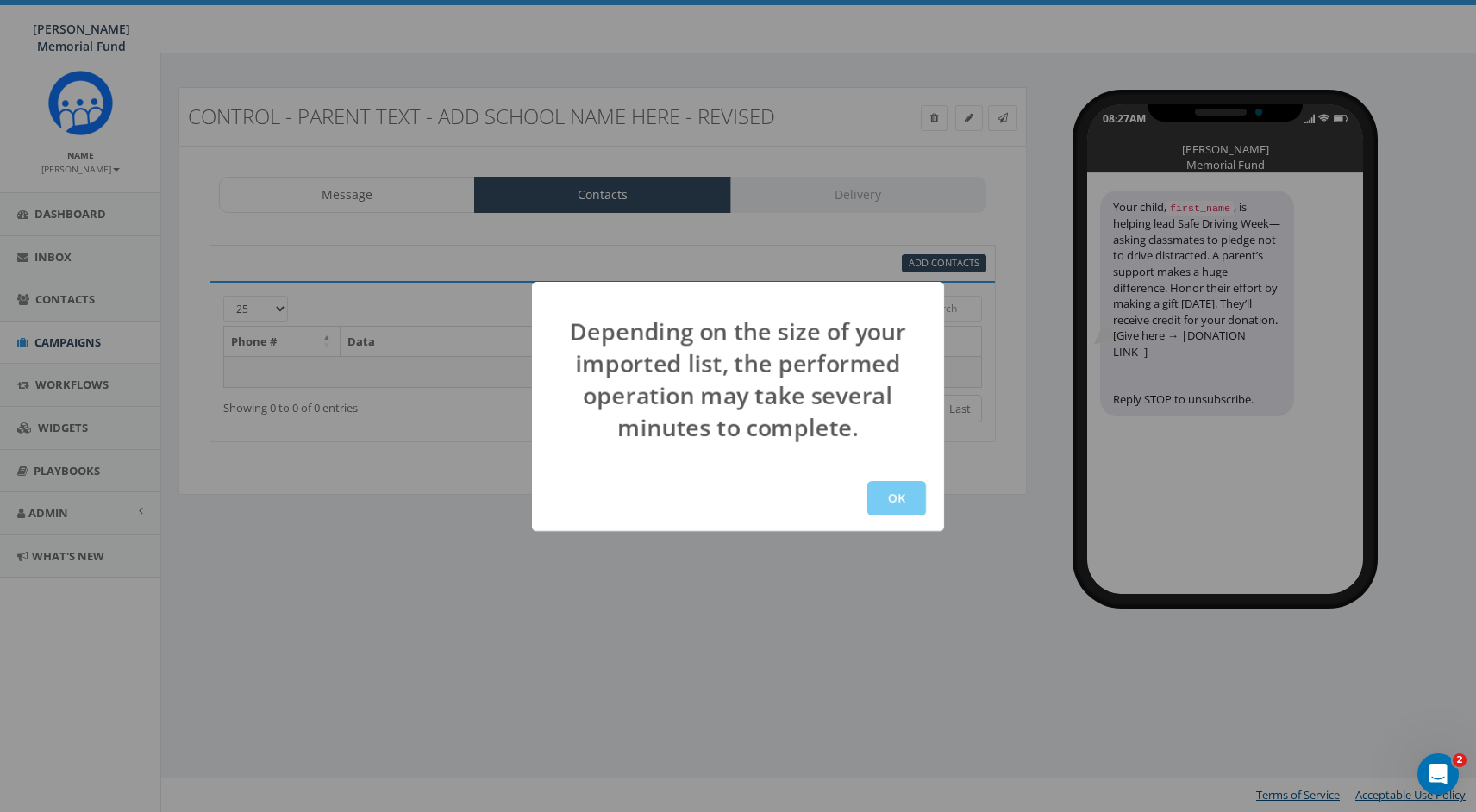
click at [899, 499] on button "OK" at bounding box center [896, 499] width 58 height 34
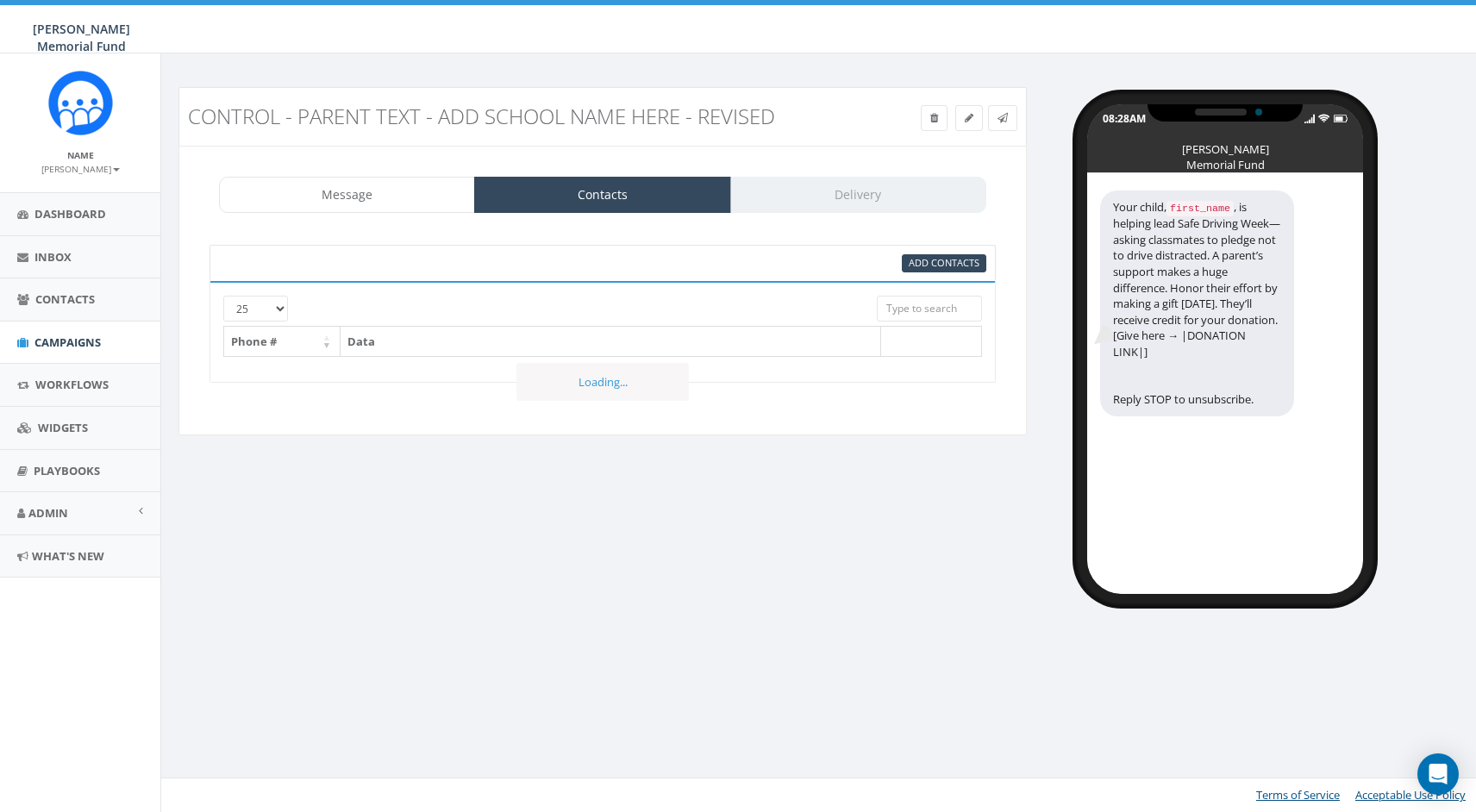
select select
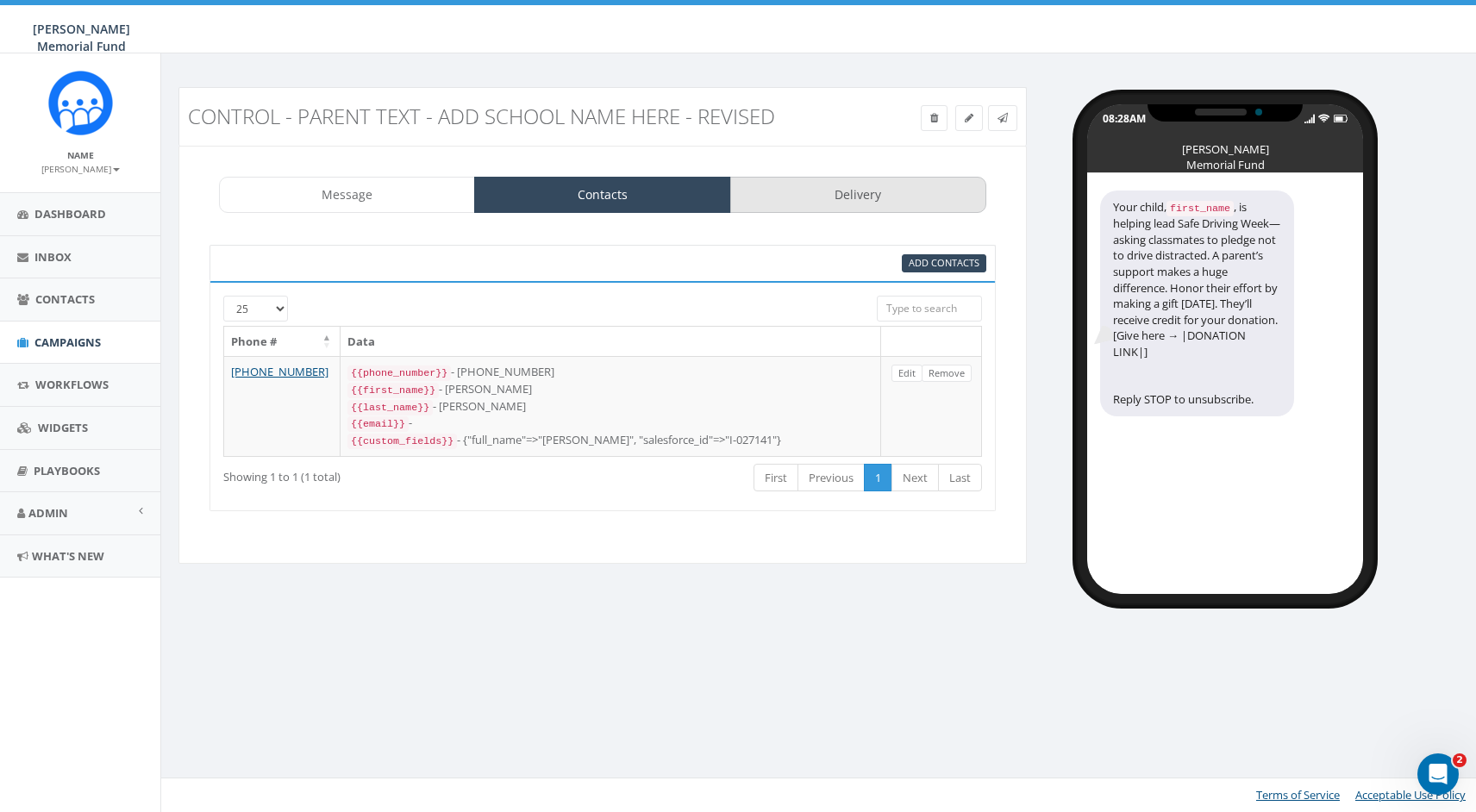
click at [847, 189] on link "Delivery" at bounding box center [858, 195] width 256 height 36
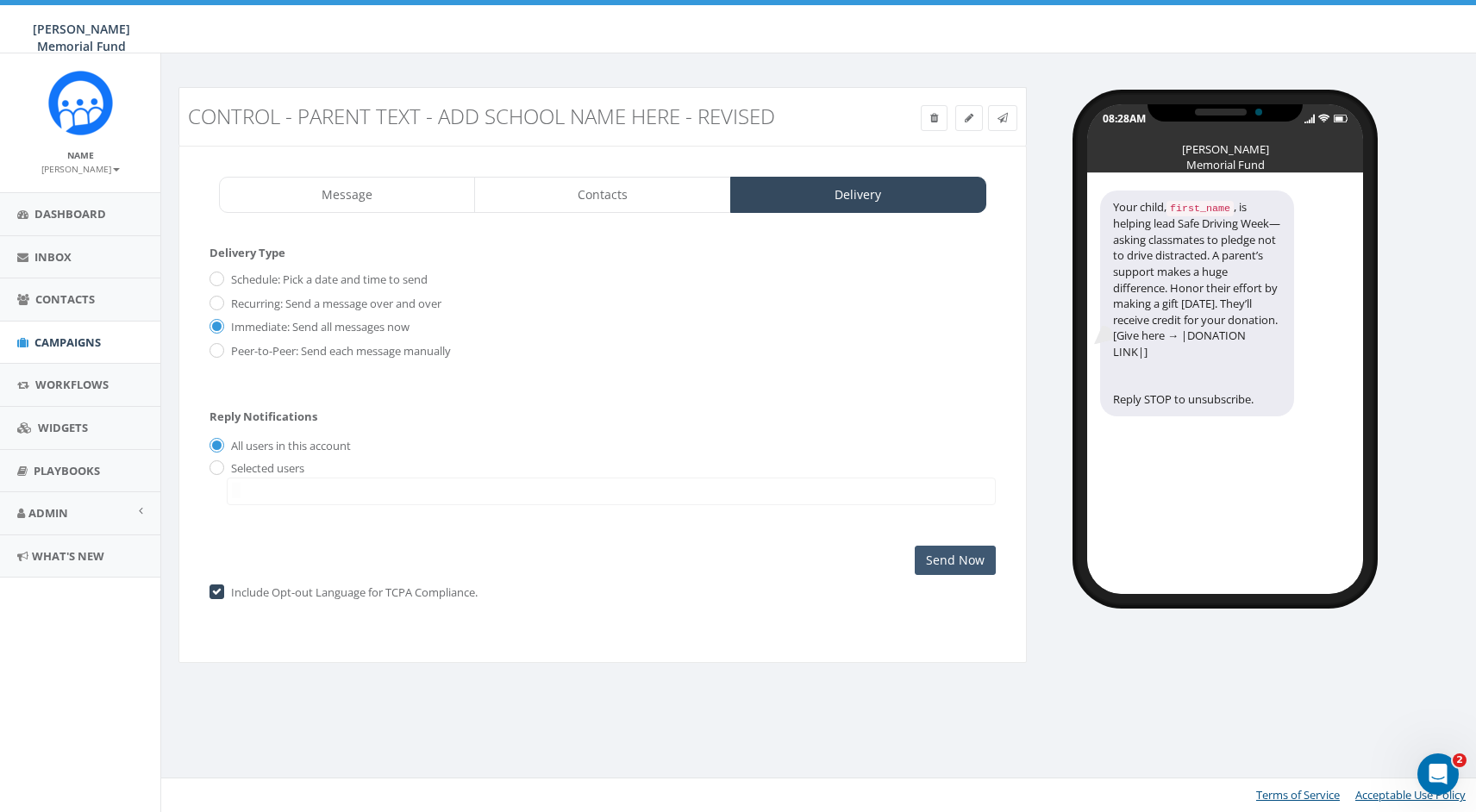
click at [969, 550] on input "Send Now" at bounding box center [954, 560] width 81 height 30
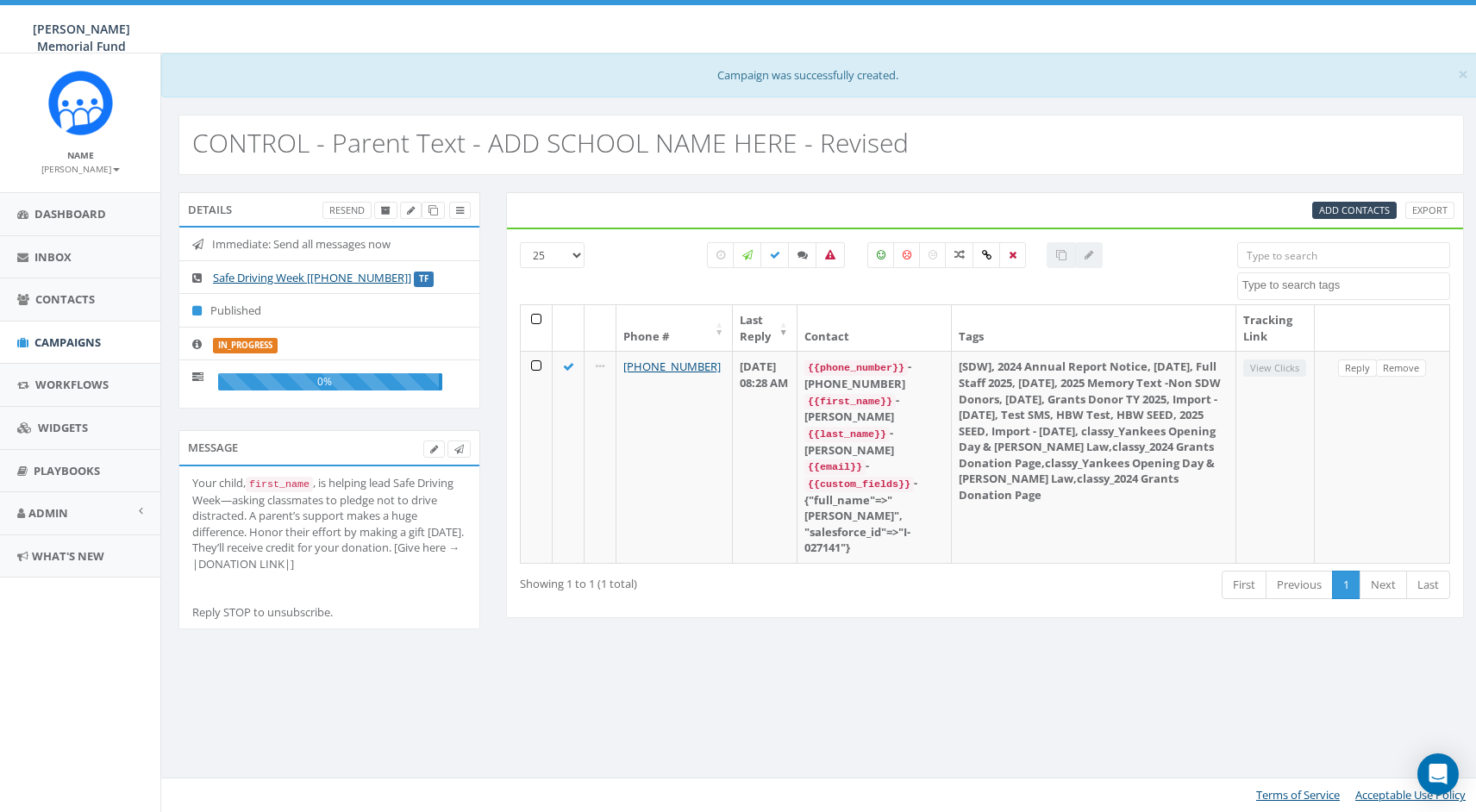
select select
